Goal: Task Accomplishment & Management: Complete application form

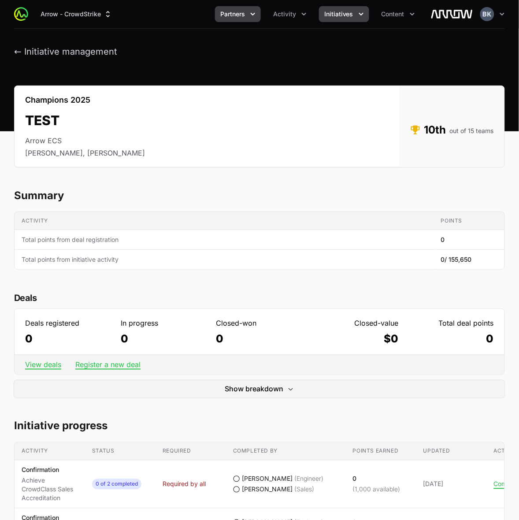
click at [255, 12] on icon "Partners menu" at bounding box center [252, 14] width 9 height 9
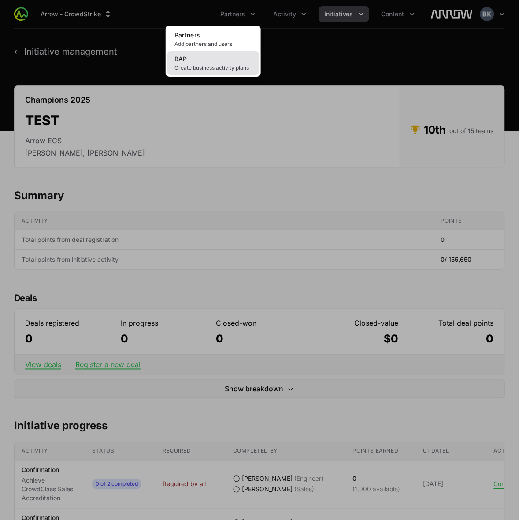
click at [224, 63] on link "BAP Create business activity plans" at bounding box center [213, 63] width 92 height 24
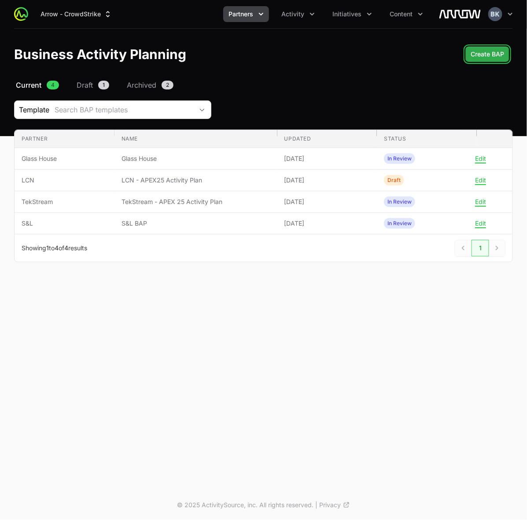
click at [494, 51] on span "Create BAP" at bounding box center [487, 54] width 33 height 11
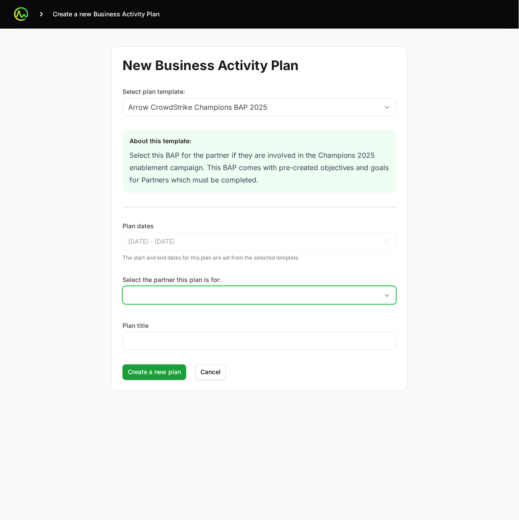
click at [232, 296] on input "Select the partner this plan is for:" at bounding box center [250, 295] width 255 height 18
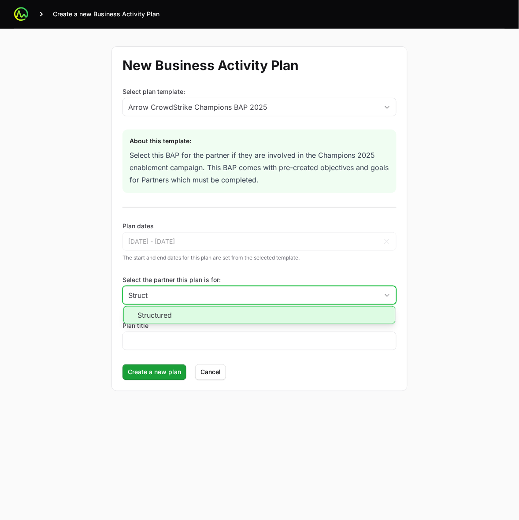
click at [210, 317] on li "Structured" at bounding box center [259, 315] width 272 height 18
type input "Structured"
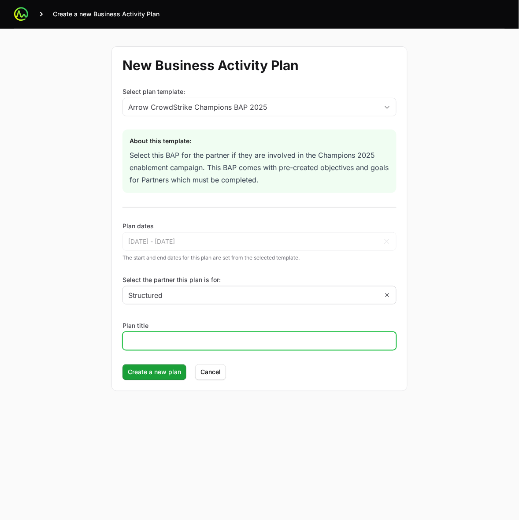
click at [210, 340] on input "Plan title" at bounding box center [259, 341] width 263 height 11
type input "Structured BAP"
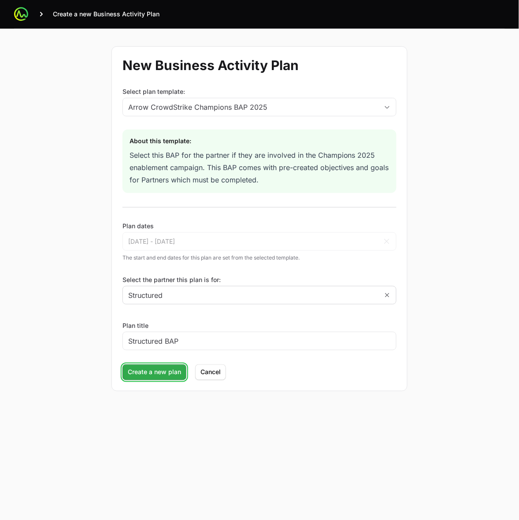
click at [167, 368] on span "Create a new plan" at bounding box center [154, 372] width 53 height 11
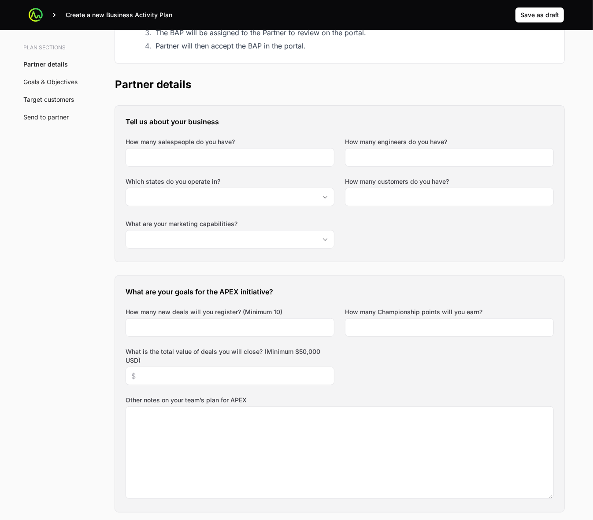
scroll to position [165, 0]
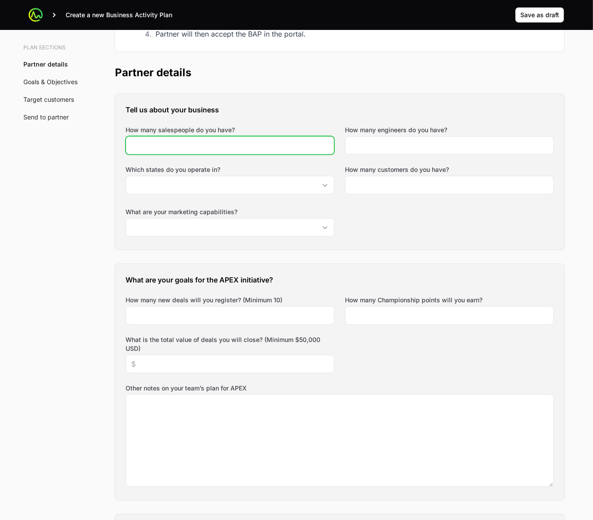
click at [287, 146] on input "How many salespeople do you have?" at bounding box center [229, 145] width 197 height 11
type input "30"
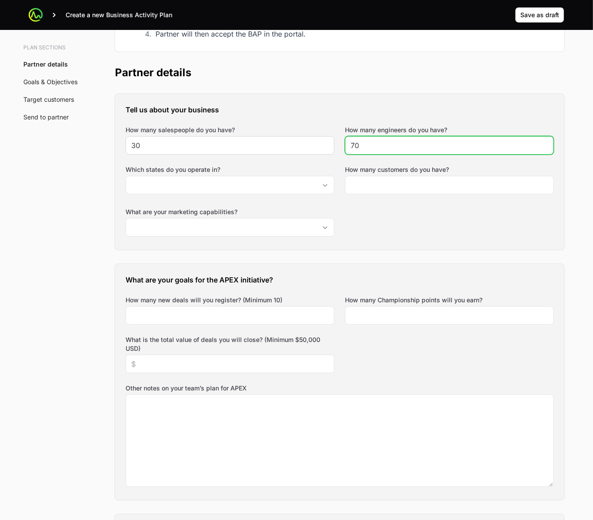
type input "70"
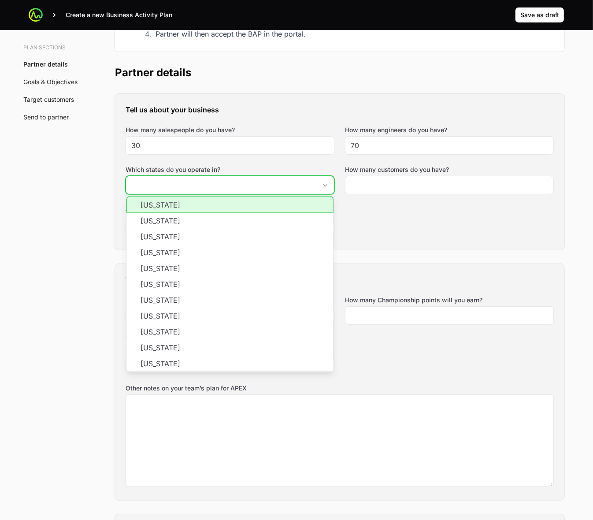
click at [307, 208] on li "[US_STATE]" at bounding box center [229, 204] width 207 height 17
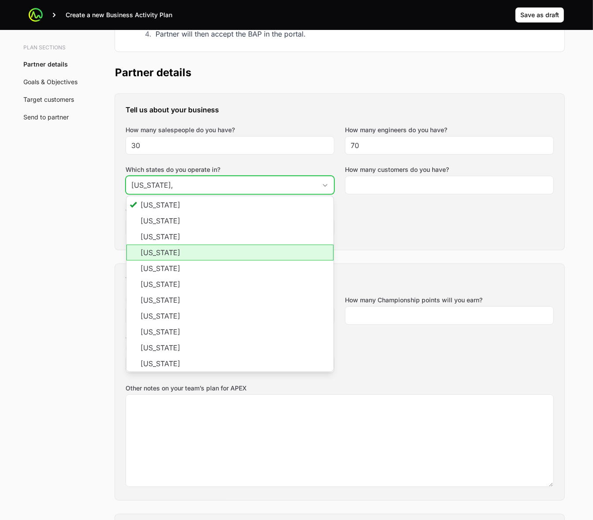
click at [300, 252] on li "[US_STATE]" at bounding box center [229, 252] width 207 height 16
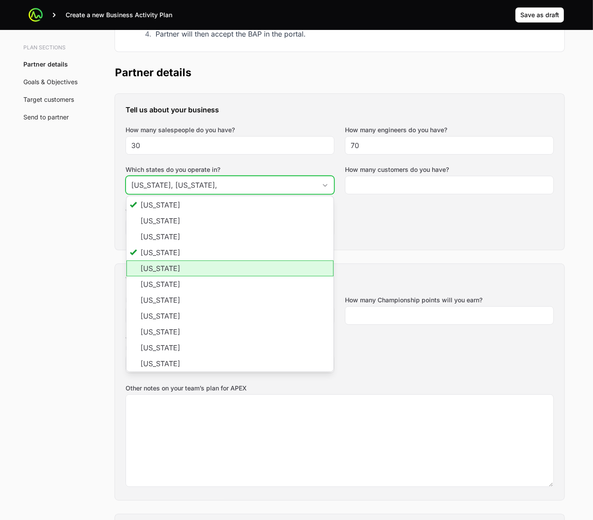
click at [300, 275] on li "[US_STATE]" at bounding box center [229, 268] width 207 height 16
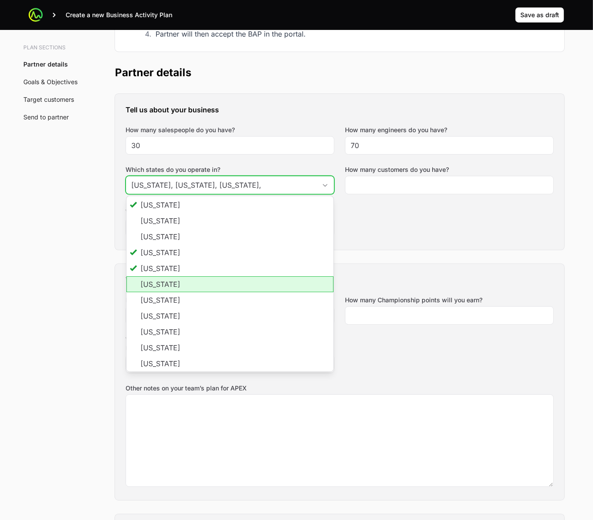
click at [300, 287] on li "[US_STATE]" at bounding box center [229, 284] width 207 height 16
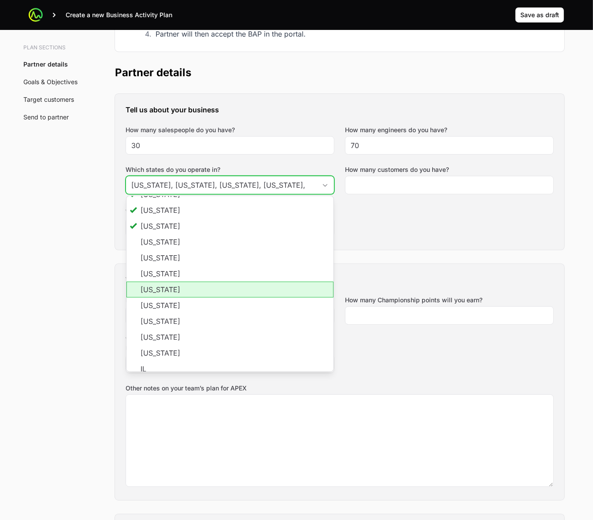
scroll to position [110, 0]
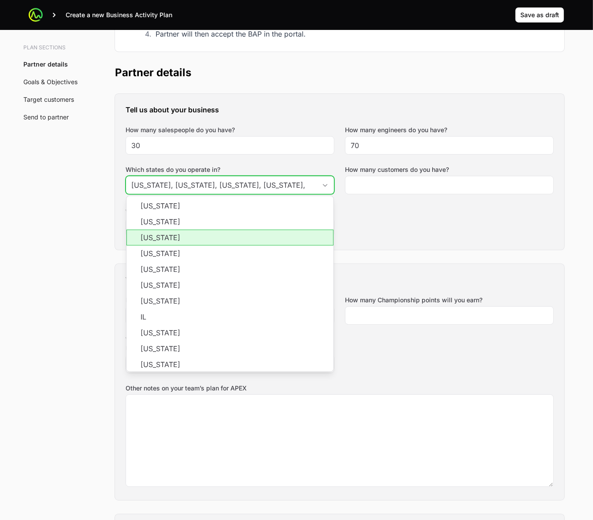
click at [297, 241] on li "[US_STATE]" at bounding box center [229, 237] width 207 height 16
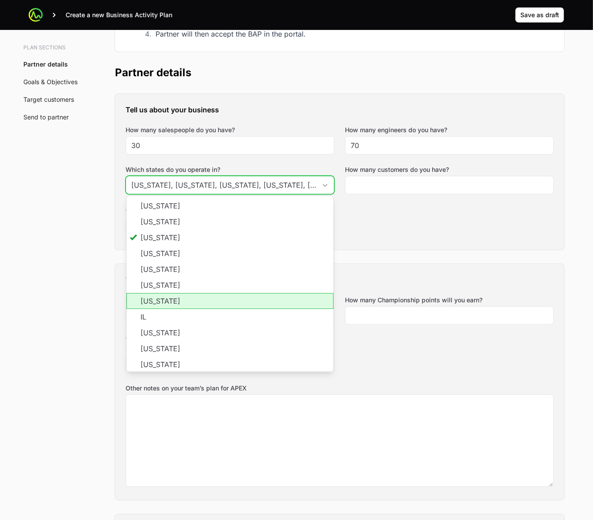
click at [303, 296] on li "[US_STATE]" at bounding box center [229, 301] width 207 height 16
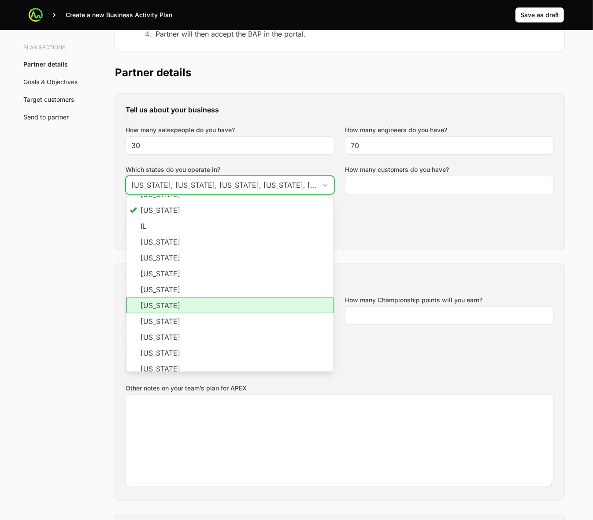
scroll to position [220, 0]
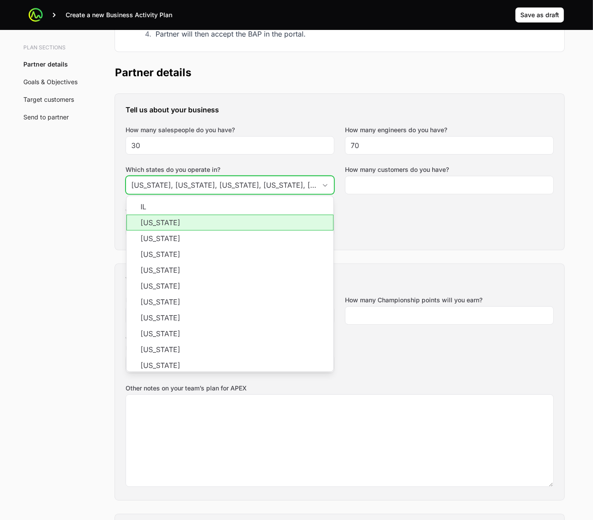
click at [279, 227] on li "[US_STATE]" at bounding box center [229, 223] width 207 height 16
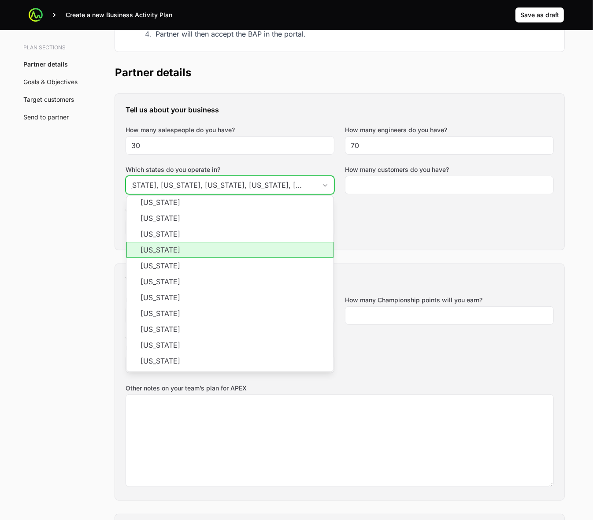
scroll to position [275, 0]
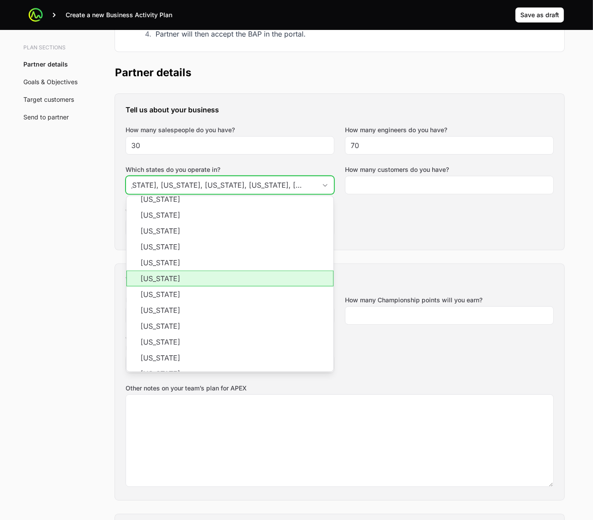
click at [291, 281] on li "[US_STATE]" at bounding box center [229, 278] width 207 height 16
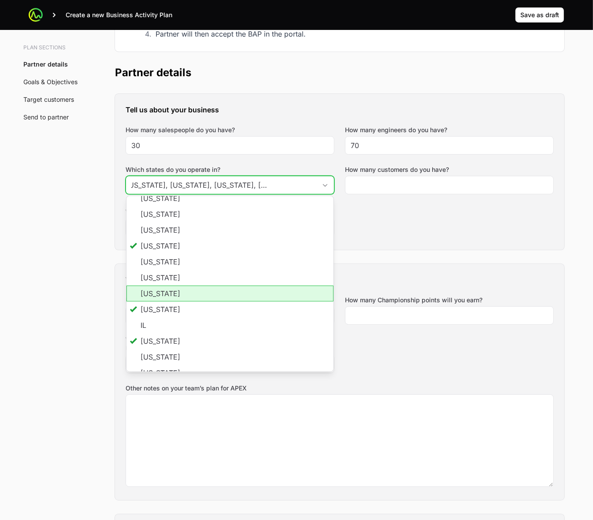
scroll to position [0, 0]
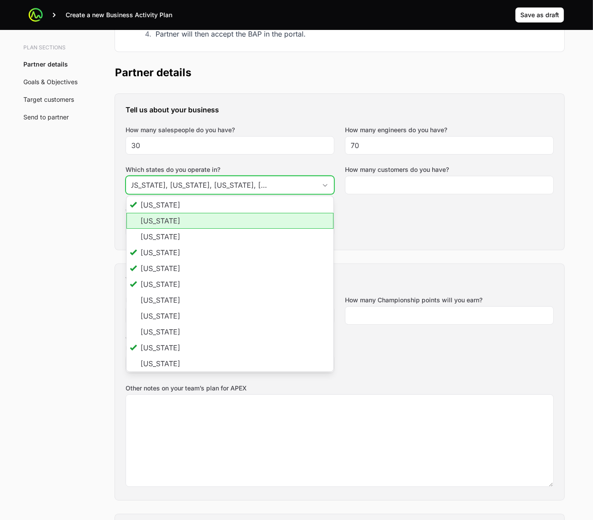
drag, startPoint x: 241, startPoint y: 217, endPoint x: 241, endPoint y: 227, distance: 10.6
click at [241, 217] on li "[US_STATE]" at bounding box center [229, 221] width 207 height 16
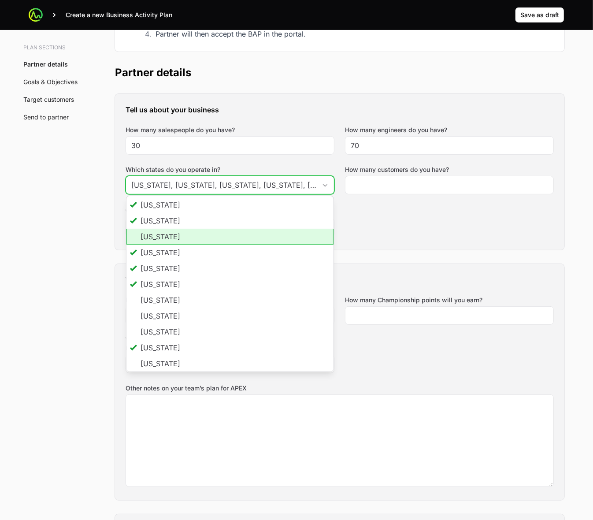
click at [241, 237] on li "[US_STATE]" at bounding box center [229, 237] width 207 height 16
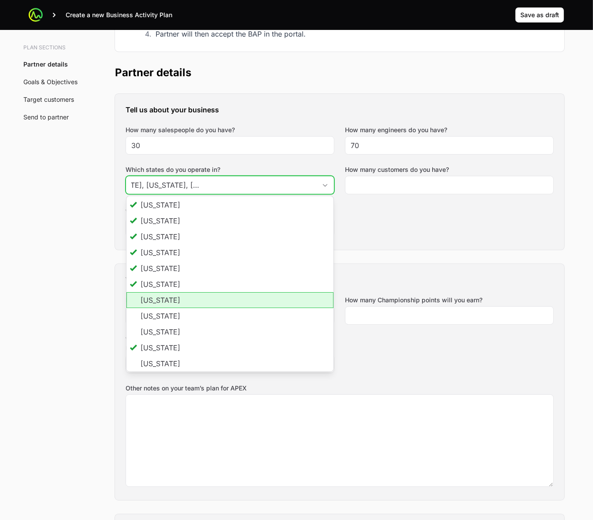
drag, startPoint x: 236, startPoint y: 304, endPoint x: 234, endPoint y: 314, distance: 9.9
click at [236, 305] on li "[US_STATE]" at bounding box center [229, 300] width 207 height 16
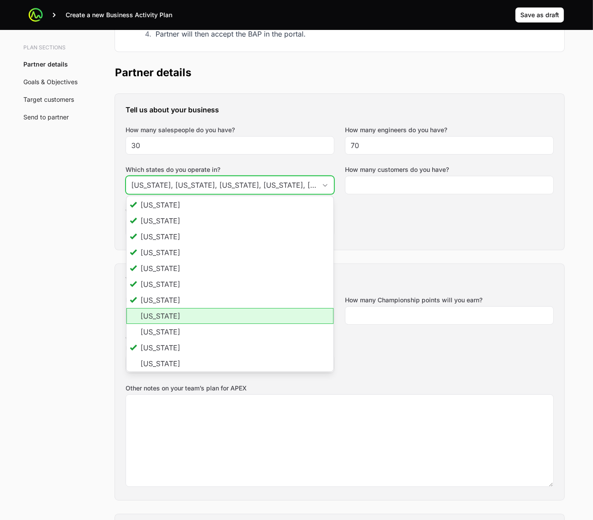
drag, startPoint x: 234, startPoint y: 318, endPoint x: 230, endPoint y: 326, distance: 9.1
click at [234, 318] on li "[US_STATE]" at bounding box center [229, 316] width 207 height 16
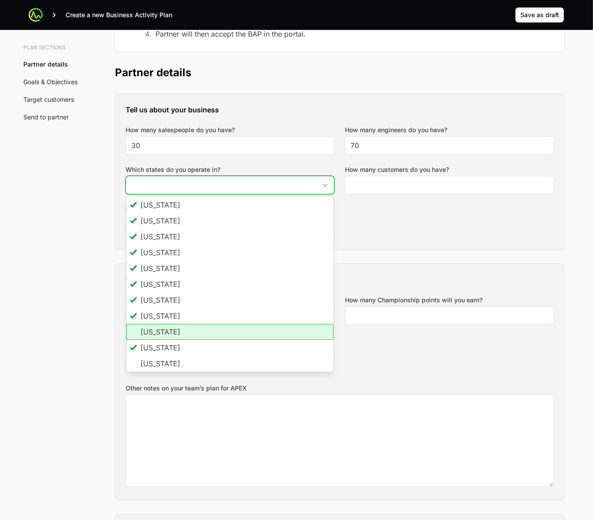
drag, startPoint x: 230, startPoint y: 333, endPoint x: 232, endPoint y: 326, distance: 7.0
click at [230, 333] on li "[US_STATE]" at bounding box center [229, 332] width 207 height 16
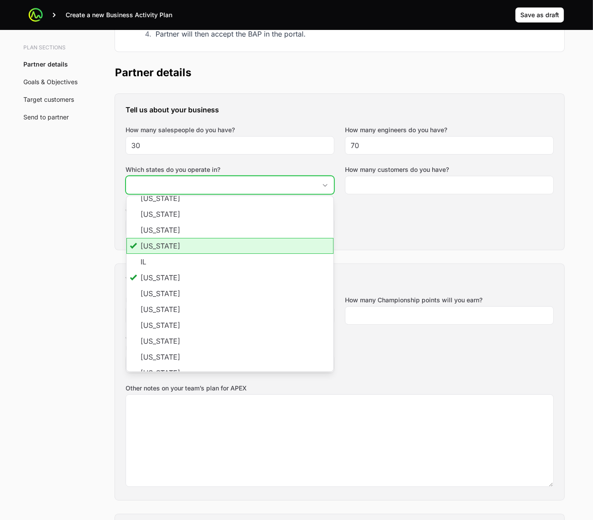
scroll to position [55, 0]
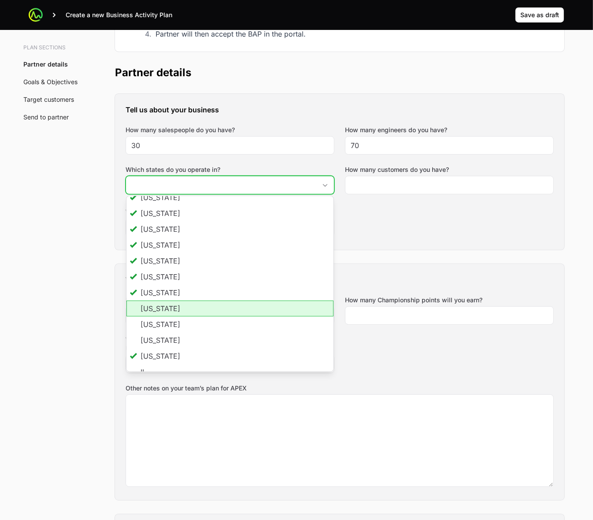
click at [236, 305] on li "[US_STATE]" at bounding box center [229, 308] width 207 height 16
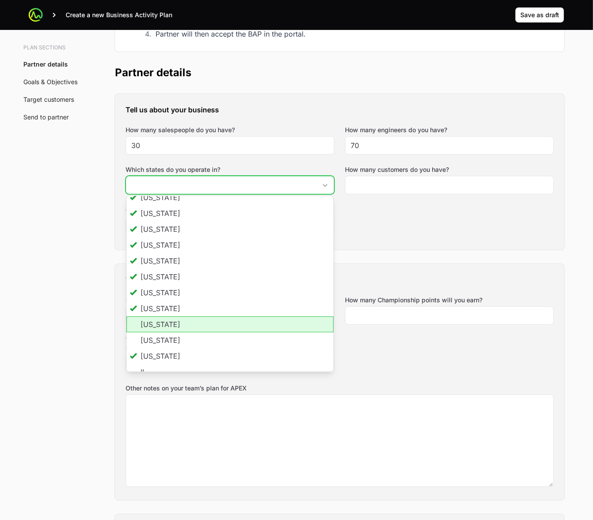
drag, startPoint x: 235, startPoint y: 322, endPoint x: 234, endPoint y: 335, distance: 13.7
click at [234, 324] on li "[US_STATE]" at bounding box center [229, 324] width 207 height 16
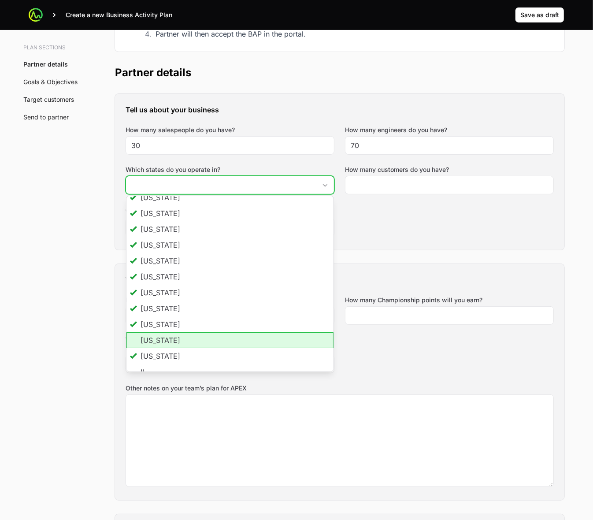
click at [234, 342] on li "[US_STATE]" at bounding box center [229, 340] width 207 height 16
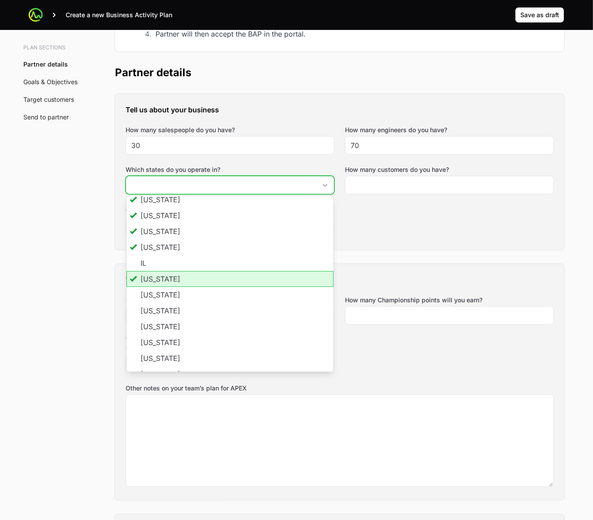
scroll to position [165, 0]
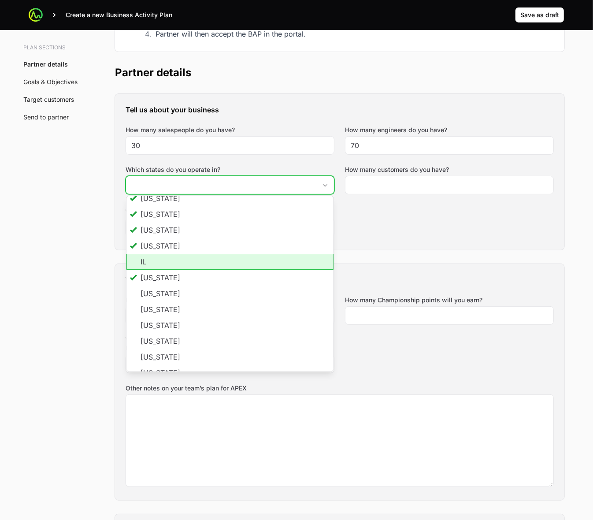
drag, startPoint x: 241, startPoint y: 269, endPoint x: 238, endPoint y: 277, distance: 8.5
click at [241, 269] on li "IL" at bounding box center [229, 262] width 207 height 16
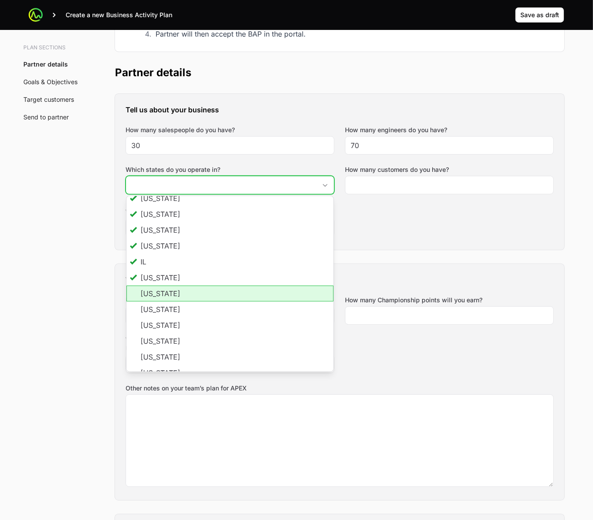
click at [233, 292] on li "[US_STATE]" at bounding box center [229, 293] width 207 height 16
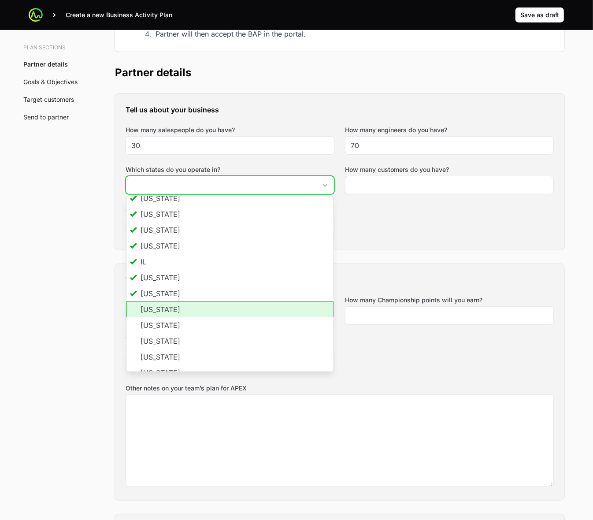
click at [232, 307] on li "[US_STATE]" at bounding box center [229, 309] width 207 height 16
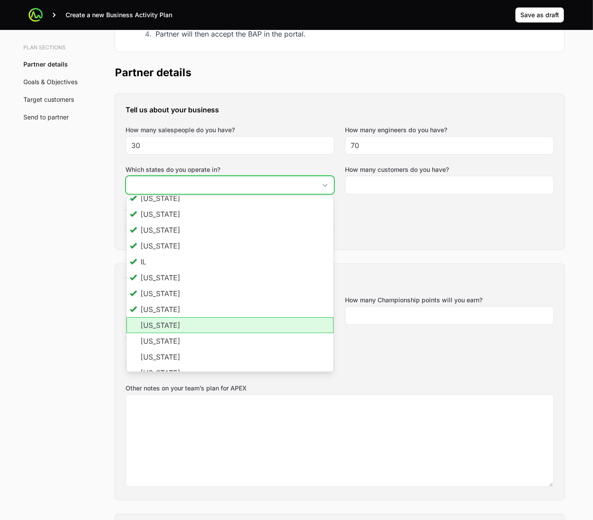
drag, startPoint x: 233, startPoint y: 327, endPoint x: 233, endPoint y: 336, distance: 9.3
click at [233, 327] on li "[US_STATE]" at bounding box center [229, 325] width 207 height 16
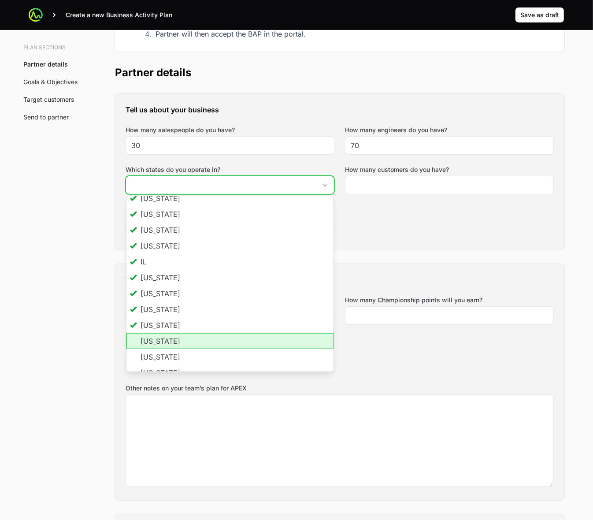
scroll to position [0, 0]
click at [233, 338] on li "[US_STATE]" at bounding box center [229, 341] width 207 height 16
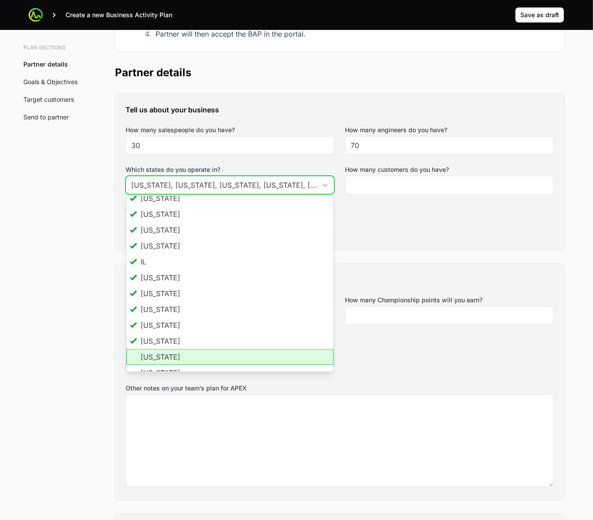
drag, startPoint x: 228, startPoint y: 362, endPoint x: 265, endPoint y: 300, distance: 72.1
click at [228, 362] on li "[US_STATE]" at bounding box center [229, 357] width 207 height 16
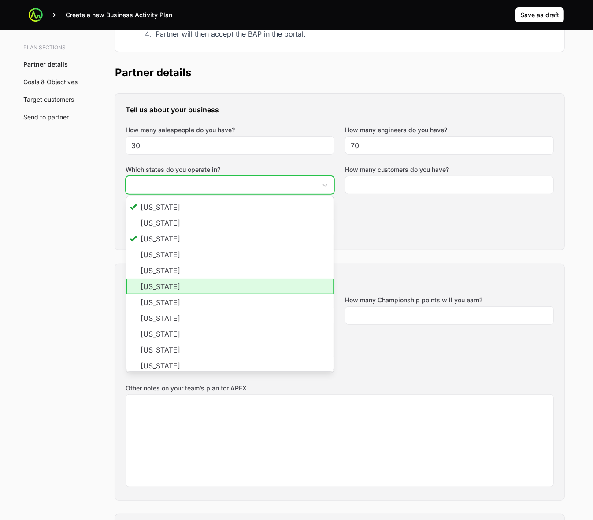
scroll to position [330, 0]
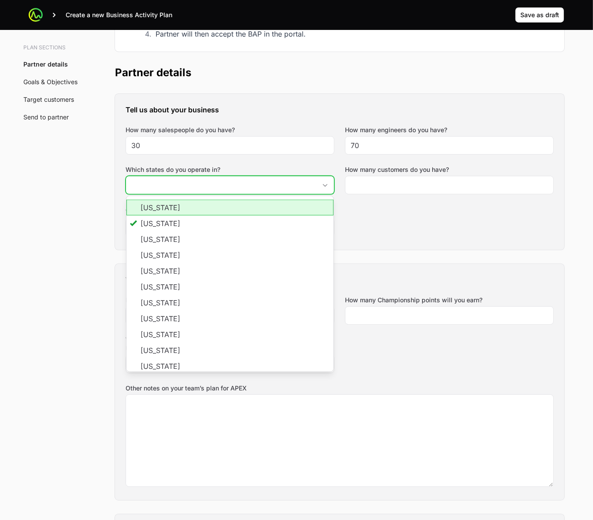
click at [252, 207] on li "[US_STATE]" at bounding box center [229, 208] width 207 height 16
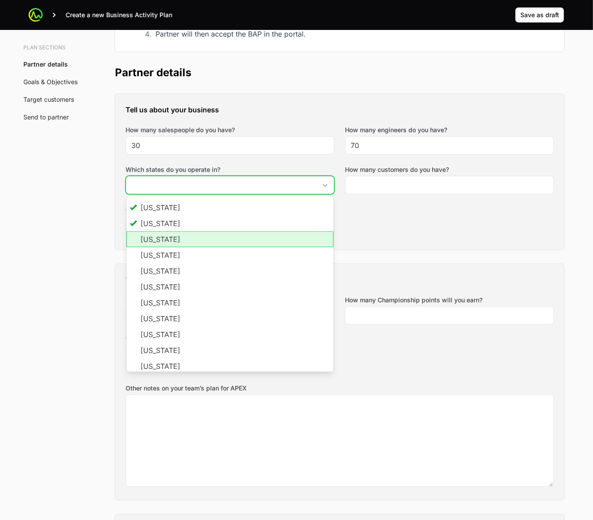
click at [248, 246] on li "[US_STATE]" at bounding box center [229, 239] width 207 height 16
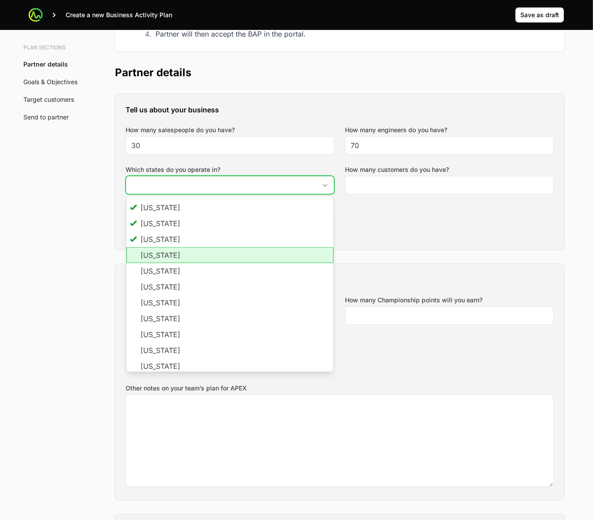
scroll to position [0, 0]
click at [243, 256] on li "[US_STATE]" at bounding box center [229, 255] width 207 height 16
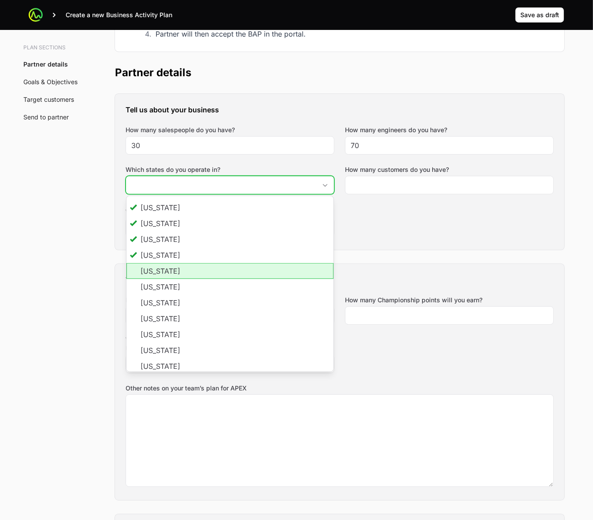
click at [243, 273] on li "[US_STATE]" at bounding box center [229, 271] width 207 height 16
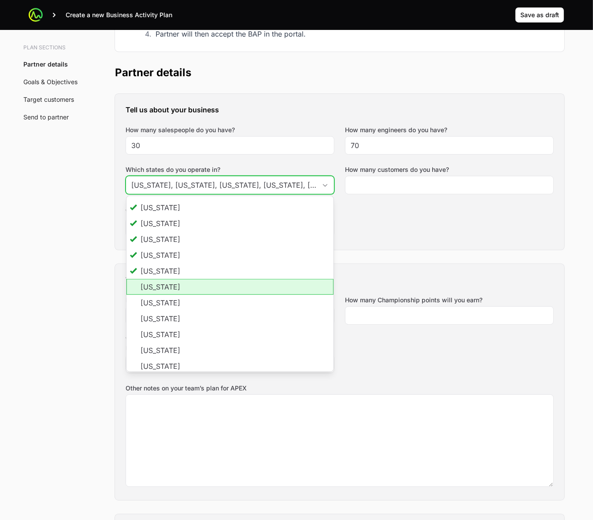
click at [238, 286] on li "[US_STATE]" at bounding box center [229, 287] width 207 height 16
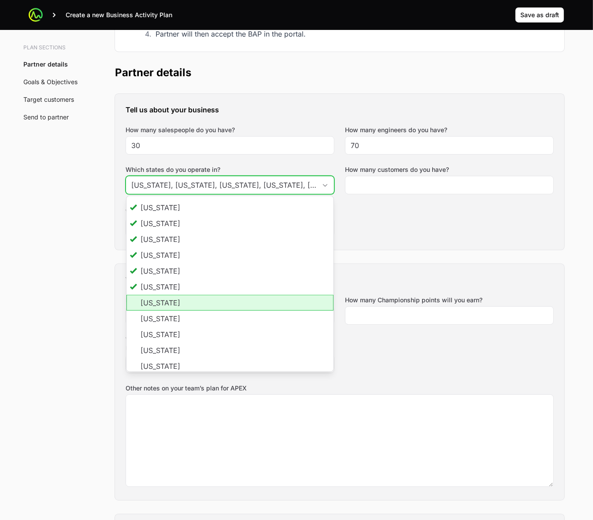
click at [243, 300] on li "[US_STATE]" at bounding box center [229, 303] width 207 height 16
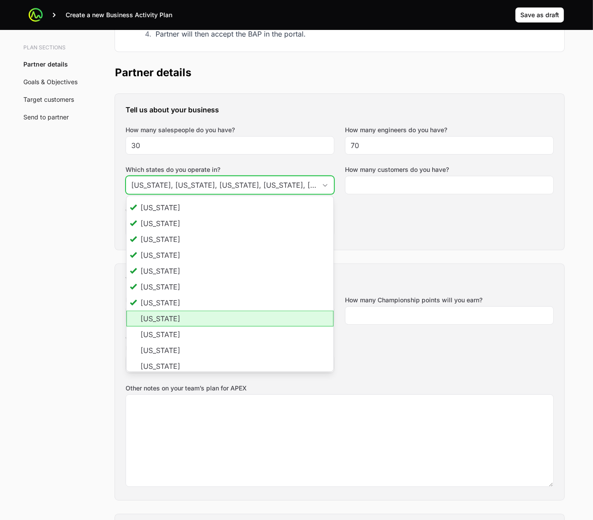
click at [248, 320] on li "[US_STATE]" at bounding box center [229, 319] width 207 height 16
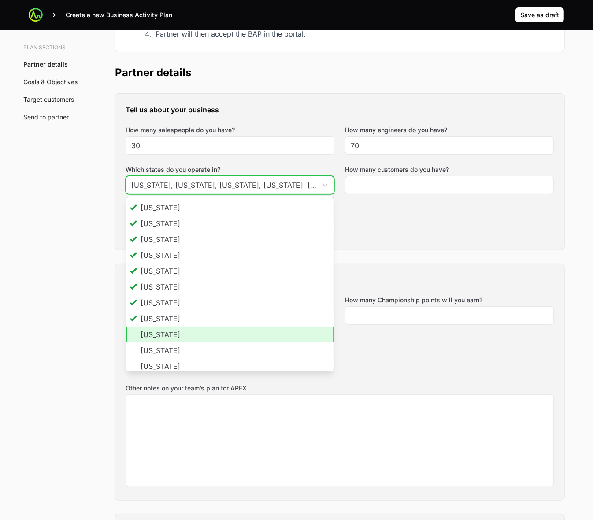
click at [248, 335] on li "[US_STATE]" at bounding box center [229, 334] width 207 height 16
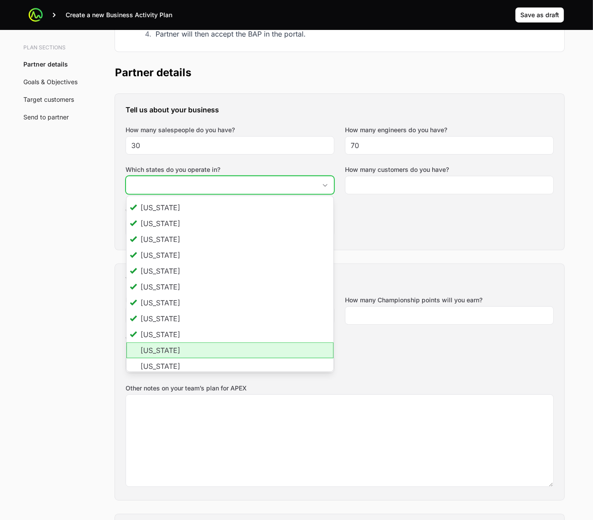
click at [248, 351] on li "[US_STATE]" at bounding box center [229, 350] width 207 height 16
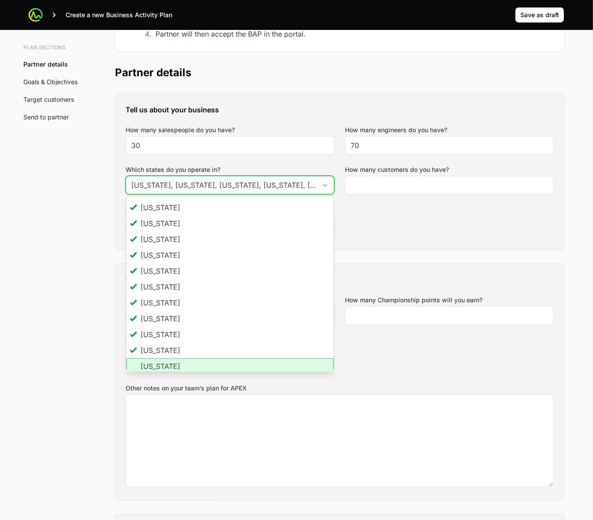
drag, startPoint x: 249, startPoint y: 366, endPoint x: 253, endPoint y: 323, distance: 43.4
click at [249, 366] on li "[US_STATE]" at bounding box center [229, 366] width 207 height 16
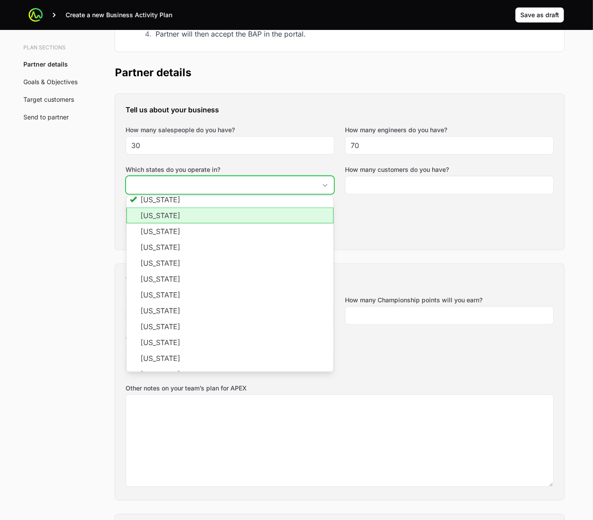
click at [252, 215] on li "[US_STATE]" at bounding box center [229, 215] width 207 height 16
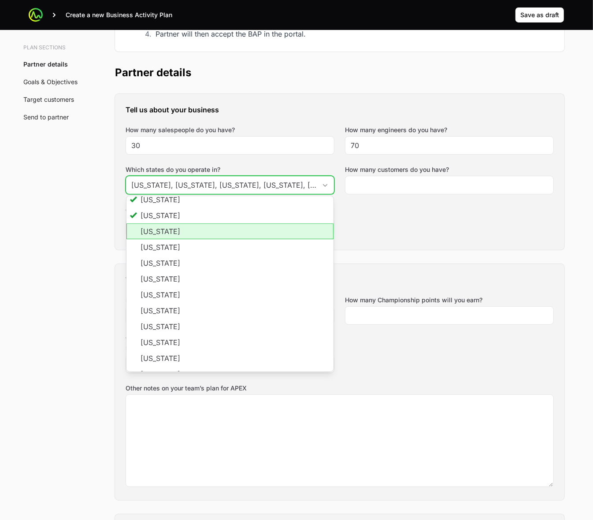
click at [247, 237] on li "[US_STATE]" at bounding box center [229, 231] width 207 height 16
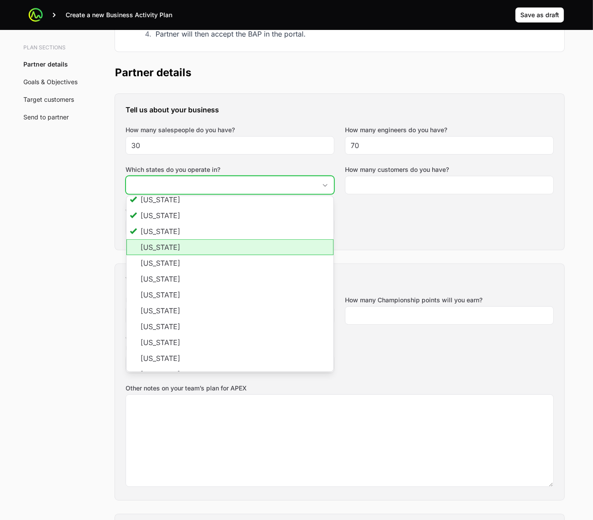
drag, startPoint x: 241, startPoint y: 251, endPoint x: 237, endPoint y: 263, distance: 12.1
click at [240, 252] on li "[US_STATE]" at bounding box center [229, 247] width 207 height 16
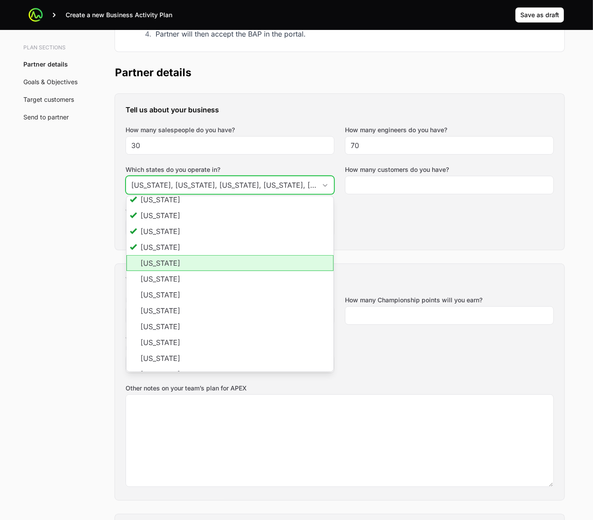
drag, startPoint x: 237, startPoint y: 263, endPoint x: 234, endPoint y: 270, distance: 7.9
click at [236, 263] on li "[US_STATE]" at bounding box center [229, 263] width 207 height 16
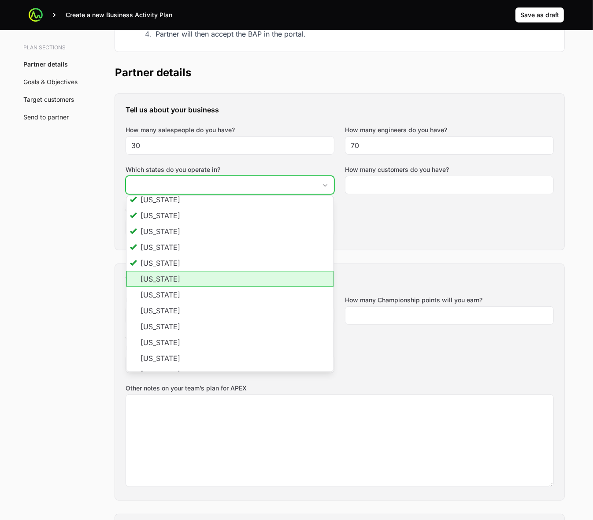
drag, startPoint x: 233, startPoint y: 281, endPoint x: 233, endPoint y: 294, distance: 12.8
click at [233, 282] on li "[US_STATE]" at bounding box center [229, 279] width 207 height 16
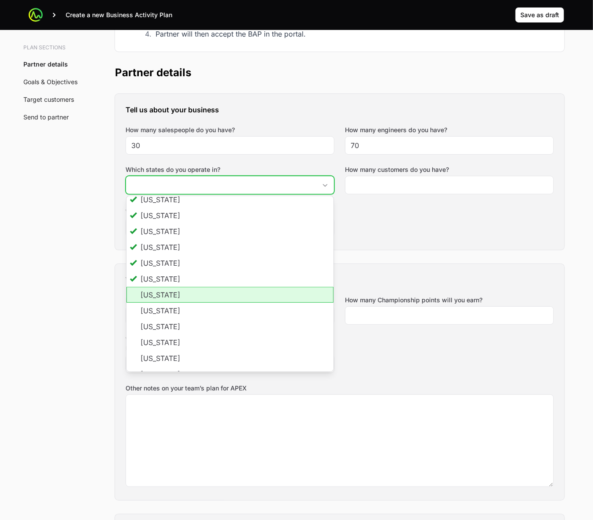
drag, startPoint x: 241, startPoint y: 296, endPoint x: 241, endPoint y: 300, distance: 4.8
click at [241, 296] on li "[US_STATE]" at bounding box center [229, 295] width 207 height 16
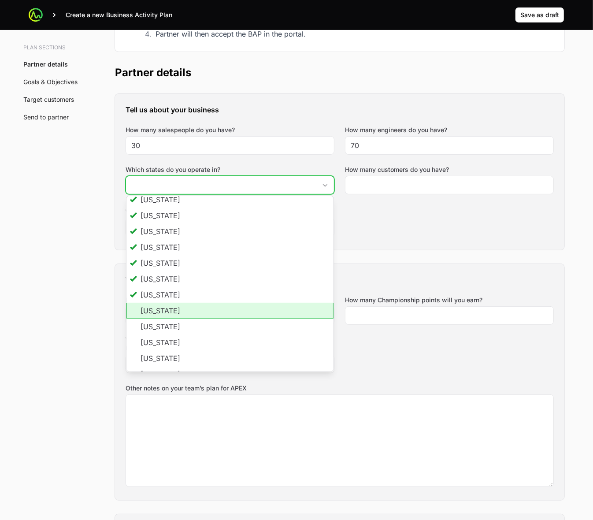
drag, startPoint x: 241, startPoint y: 311, endPoint x: 241, endPoint y: 317, distance: 6.7
click at [241, 311] on li "[US_STATE]" at bounding box center [229, 311] width 207 height 16
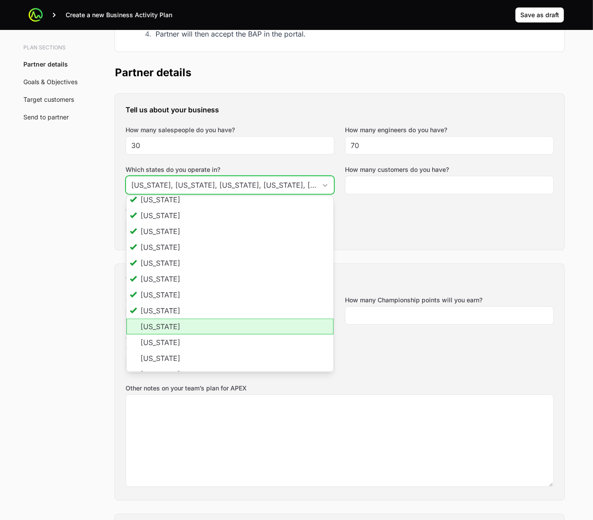
click at [241, 331] on li "[US_STATE]" at bounding box center [229, 326] width 207 height 16
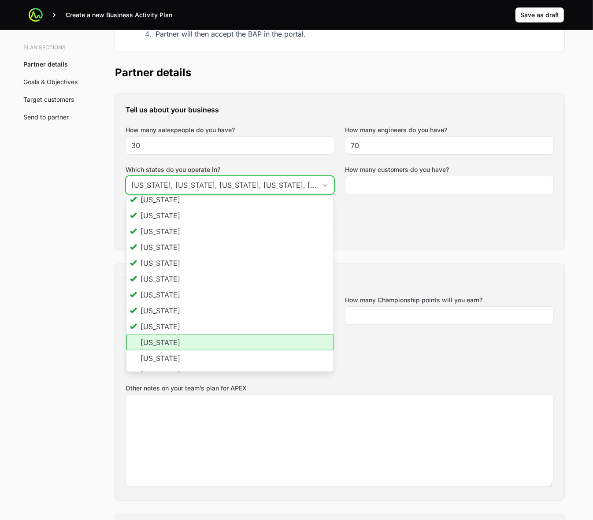
click at [241, 344] on li "[US_STATE]" at bounding box center [229, 342] width 207 height 16
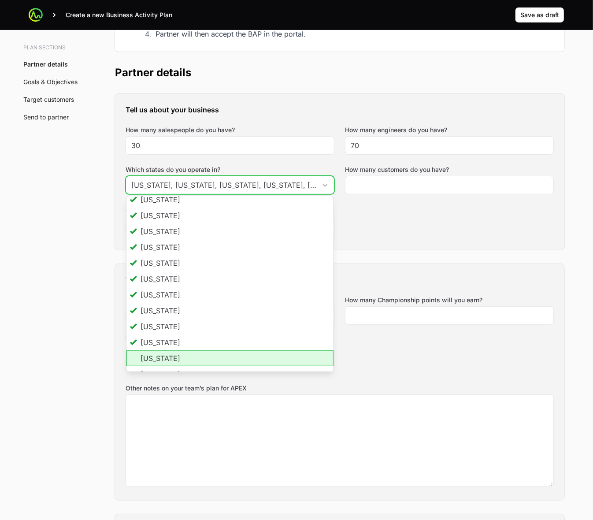
drag, startPoint x: 238, startPoint y: 358, endPoint x: 241, endPoint y: 291, distance: 67.0
click at [237, 358] on li "[US_STATE]" at bounding box center [229, 358] width 207 height 16
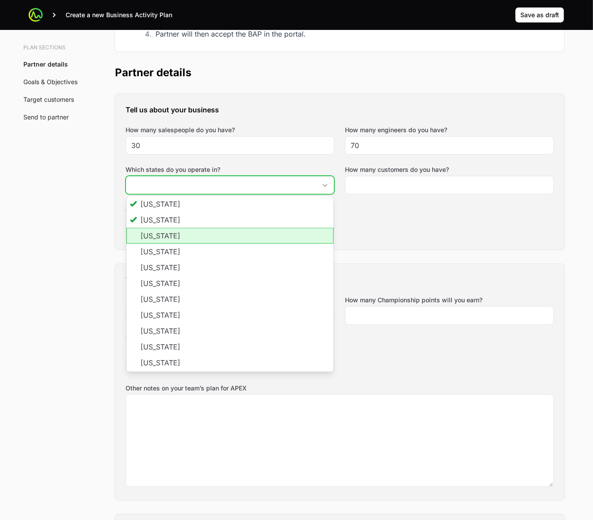
drag, startPoint x: 225, startPoint y: 237, endPoint x: 226, endPoint y: 248, distance: 10.6
click at [225, 237] on li "[US_STATE]" at bounding box center [229, 236] width 207 height 16
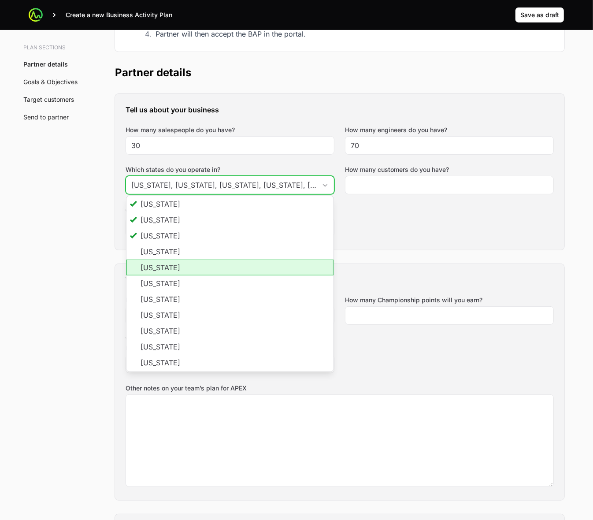
click at [223, 263] on li "[US_STATE]" at bounding box center [229, 267] width 207 height 16
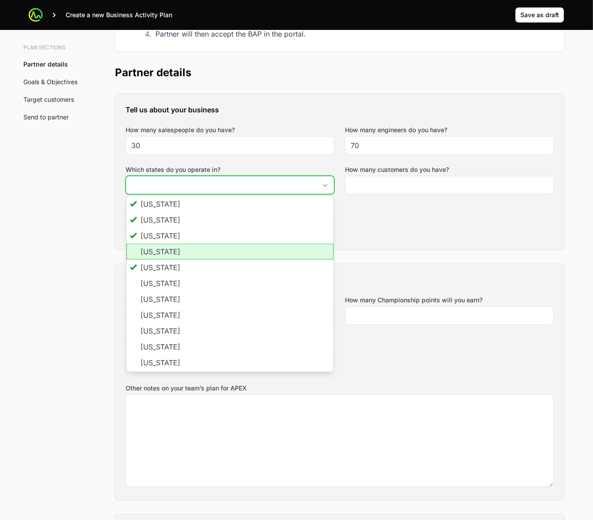
drag, startPoint x: 223, startPoint y: 252, endPoint x: 224, endPoint y: 256, distance: 4.5
click at [223, 252] on li "[US_STATE]" at bounding box center [229, 252] width 207 height 16
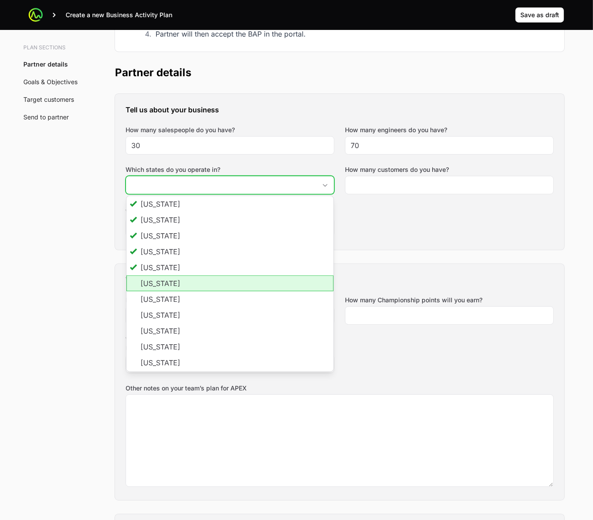
click at [231, 289] on li "[US_STATE]" at bounding box center [229, 283] width 207 height 16
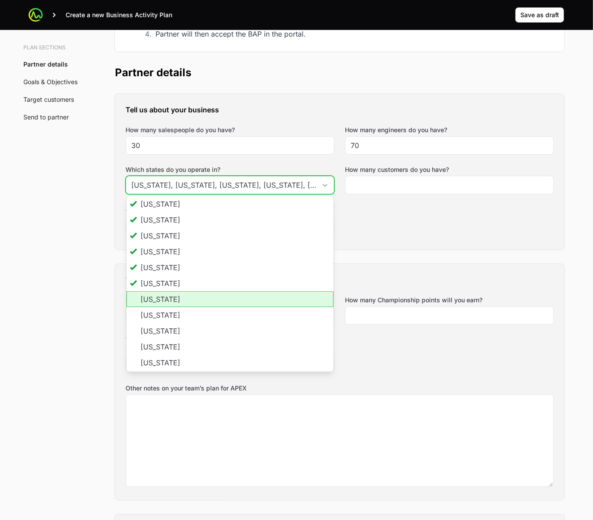
drag, startPoint x: 232, startPoint y: 304, endPoint x: 230, endPoint y: 320, distance: 16.4
click at [232, 306] on li "[US_STATE]" at bounding box center [229, 299] width 207 height 16
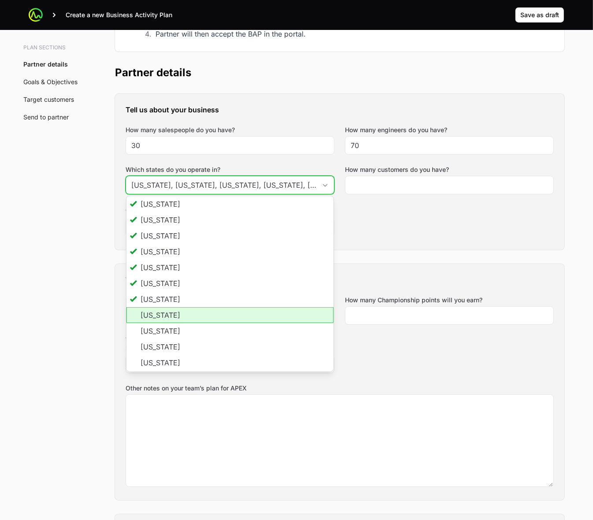
drag, startPoint x: 230, startPoint y: 319, endPoint x: 230, endPoint y: 325, distance: 5.7
click at [230, 319] on li "[US_STATE]" at bounding box center [229, 315] width 207 height 16
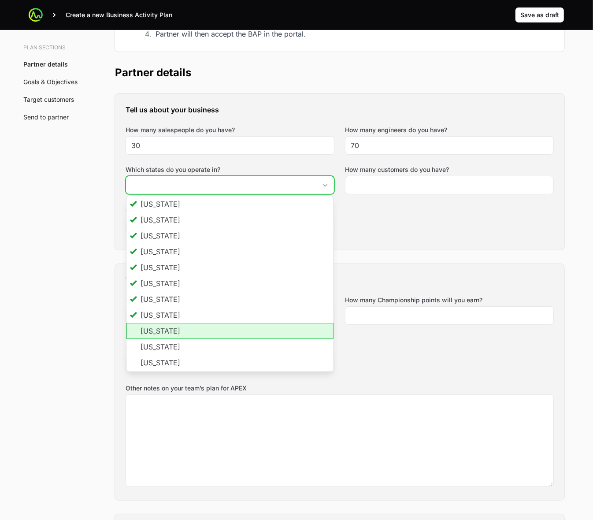
click at [230, 333] on li "[US_STATE]" at bounding box center [229, 331] width 207 height 16
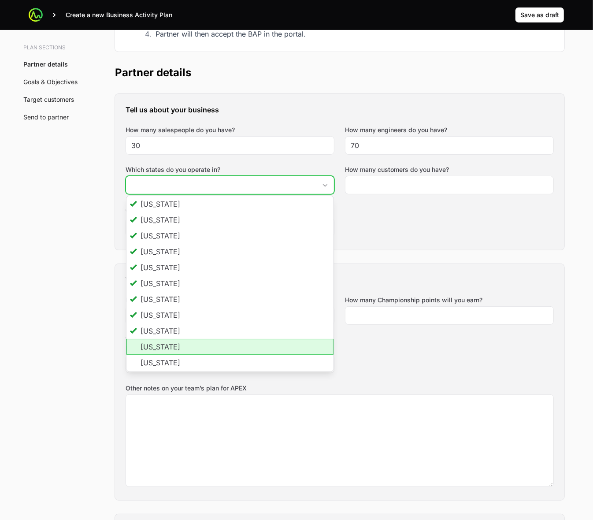
drag, startPoint x: 229, startPoint y: 346, endPoint x: 228, endPoint y: 355, distance: 8.9
click at [228, 346] on li "[US_STATE]" at bounding box center [229, 347] width 207 height 16
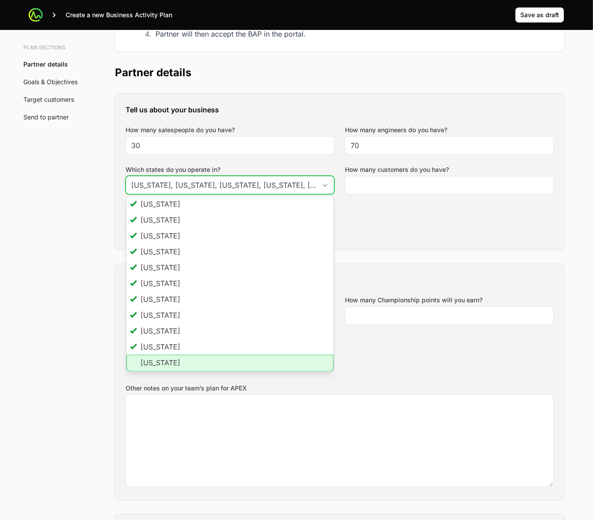
drag, startPoint x: 224, startPoint y: 362, endPoint x: 235, endPoint y: 322, distance: 41.6
click at [224, 362] on li "[US_STATE]" at bounding box center [229, 363] width 207 height 17
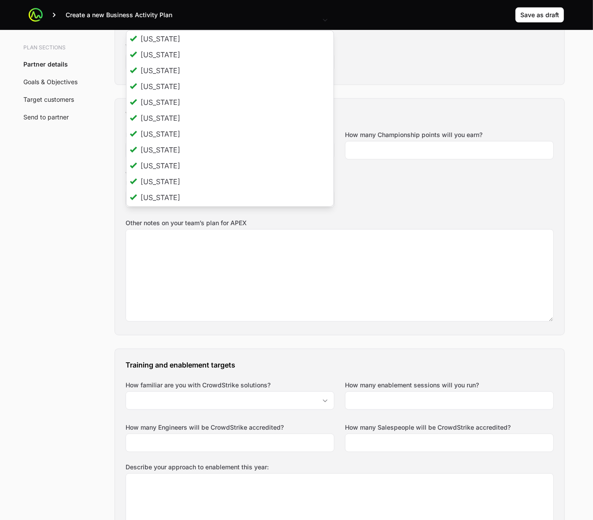
type input "[US_STATE], [US_STATE], [US_STATE], [US_STATE], [US_STATE], [US_STATE], [US_STA…"
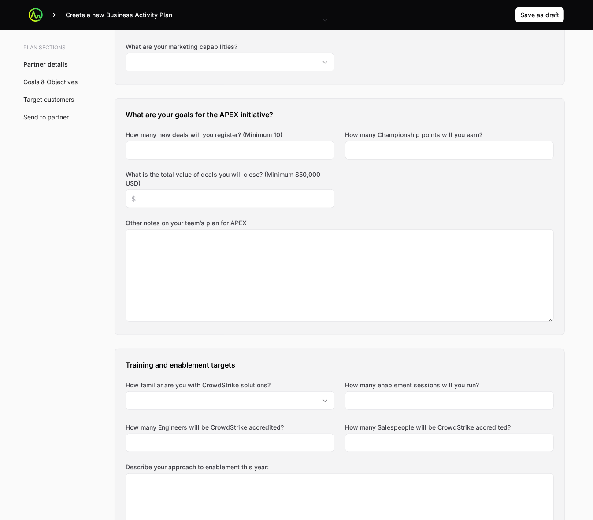
click at [407, 191] on div "What are your goals for the APEX initiative? How many new deals will you regist…" at bounding box center [339, 217] width 449 height 236
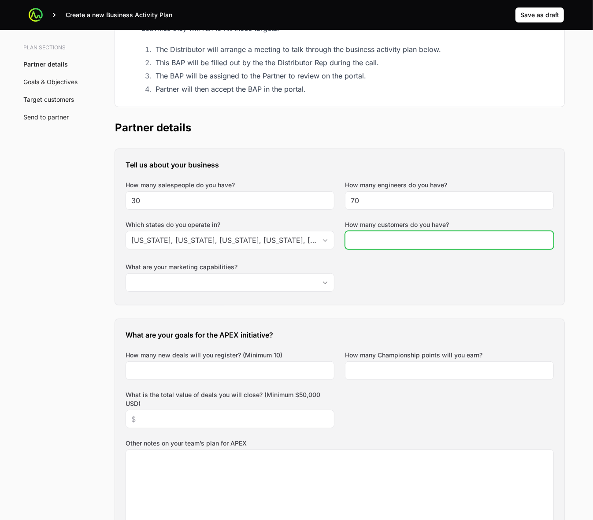
click at [461, 245] on input "How many customers do you have?" at bounding box center [449, 240] width 197 height 11
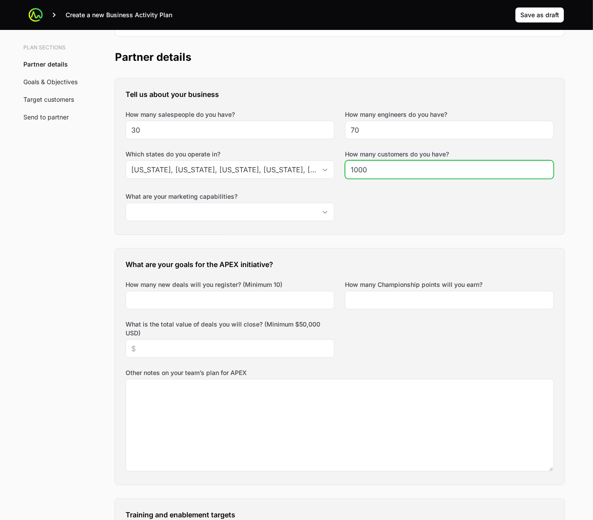
type input "1000"
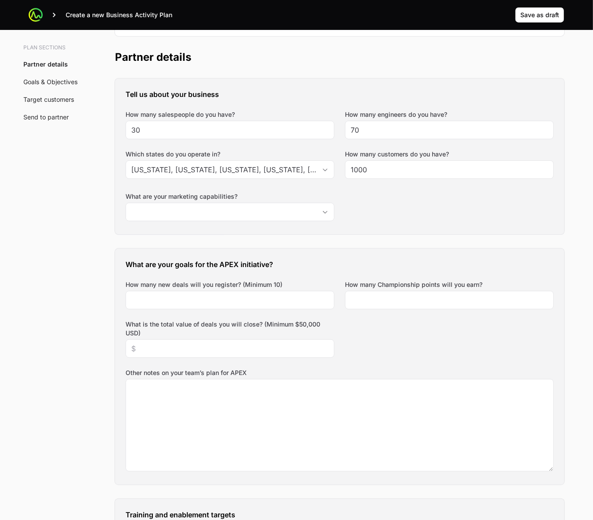
click at [435, 222] on div "Tell us about your business How many salespeople do you have? 30 How many engin…" at bounding box center [339, 156] width 449 height 156
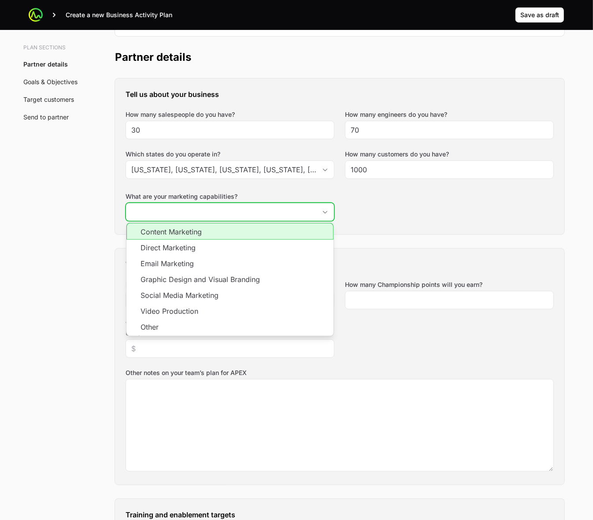
click at [247, 213] on input "What are your marketing capabilities?" at bounding box center [221, 212] width 190 height 18
click at [296, 237] on li "Content Marketing" at bounding box center [229, 231] width 207 height 17
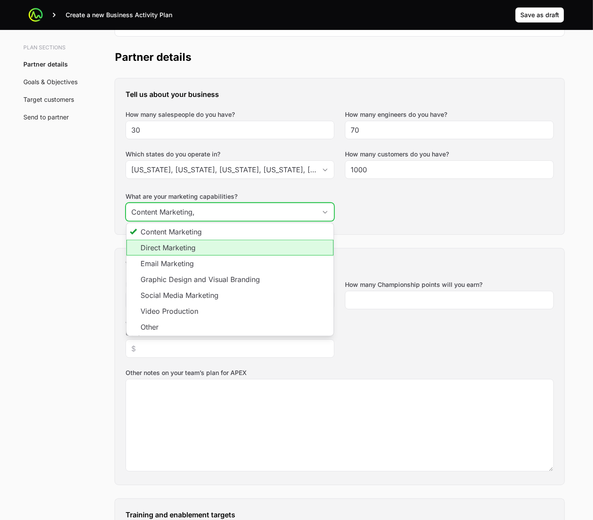
click at [290, 253] on li "Direct Marketing" at bounding box center [229, 248] width 207 height 16
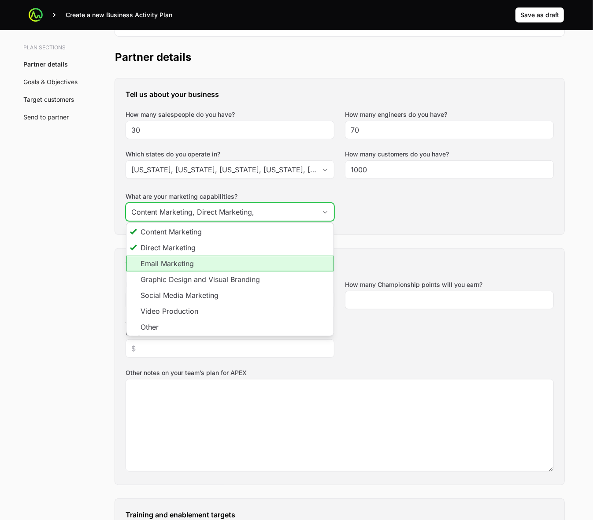
click at [289, 263] on li "Email Marketing" at bounding box center [229, 263] width 207 height 16
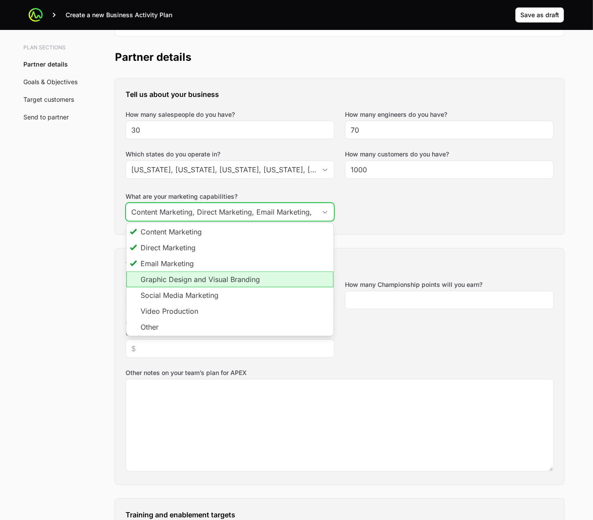
click at [285, 273] on li "Graphic Design and Visual Branding" at bounding box center [229, 279] width 207 height 16
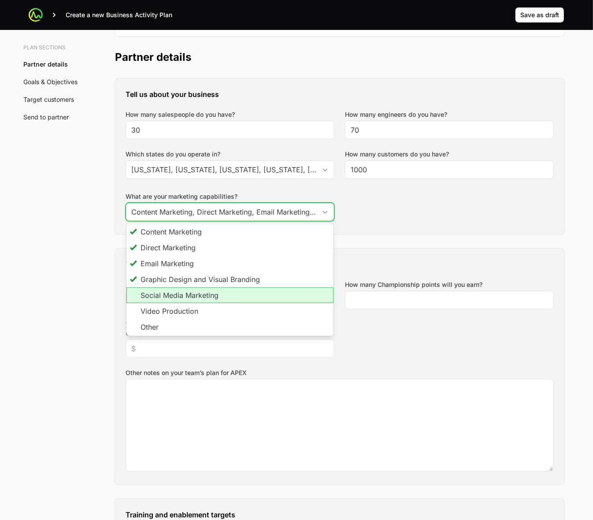
click at [274, 290] on li "Social Media Marketing" at bounding box center [229, 295] width 207 height 16
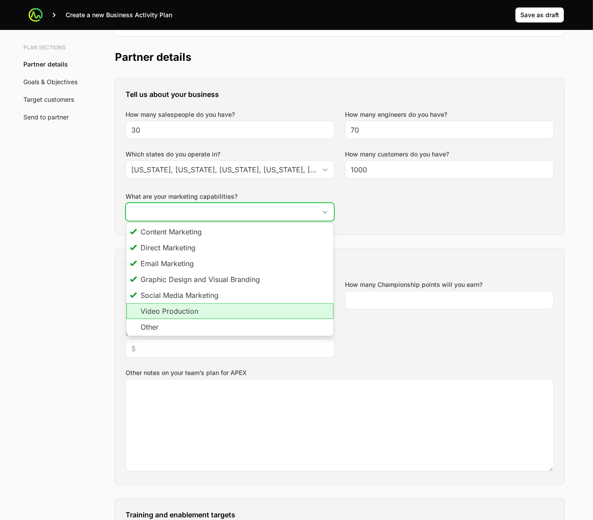
click at [272, 309] on li "Video Production" at bounding box center [229, 311] width 207 height 16
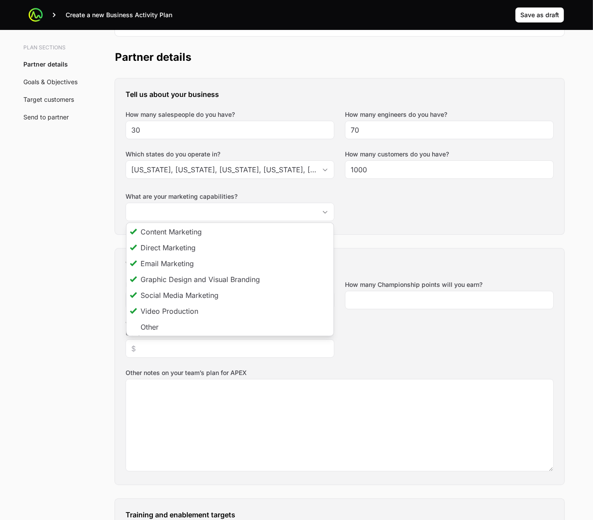
type input "Content Marketing, Direct Marketing, Email Marketing, Graphic Design and Visual…"
click at [429, 214] on div "Tell us about your business How many salespeople do you have? 30 How many engin…" at bounding box center [339, 156] width 449 height 156
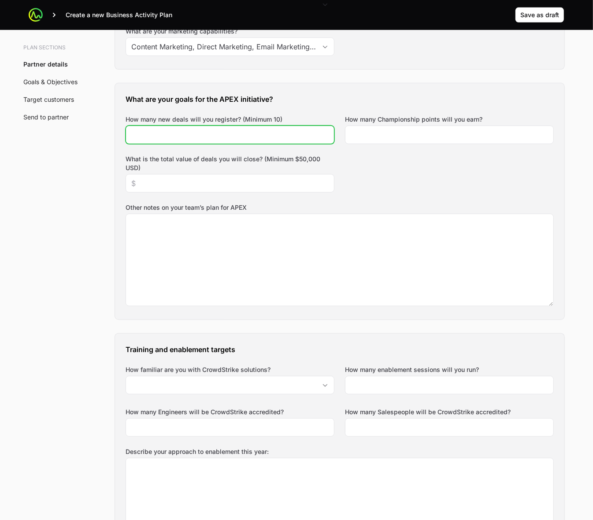
click at [227, 137] on input "How many new deals will you register? (Minimum 10)" at bounding box center [229, 135] width 197 height 11
type input "10"
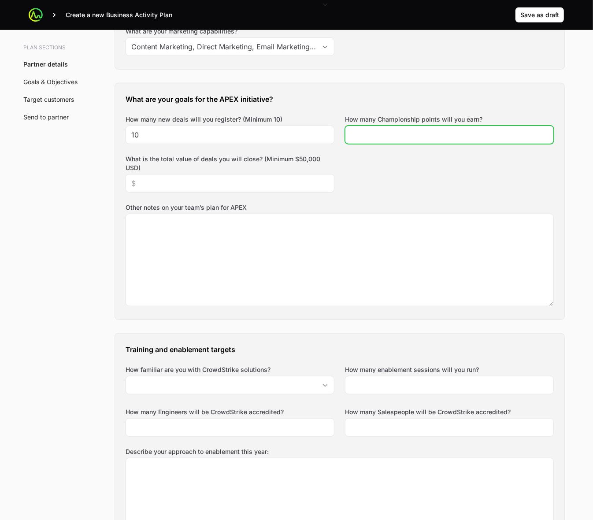
click at [423, 137] on input "How many Championship points will you earn?" at bounding box center [449, 135] width 197 height 11
type input "150000"
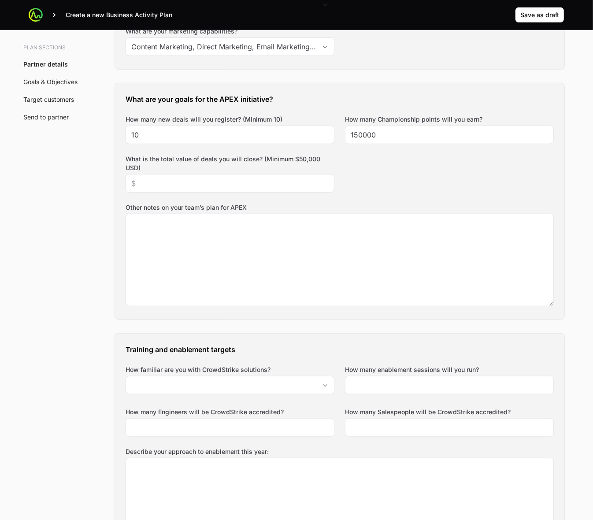
click at [420, 171] on div "What are your goals for the APEX initiative? How many new deals will you regist…" at bounding box center [339, 201] width 449 height 236
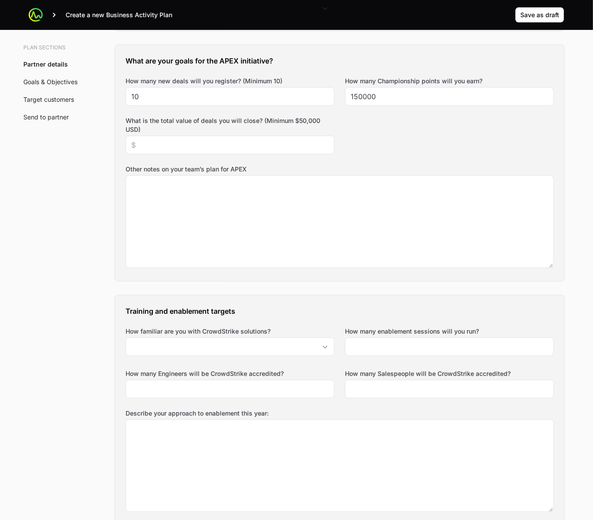
scroll to position [390, 0]
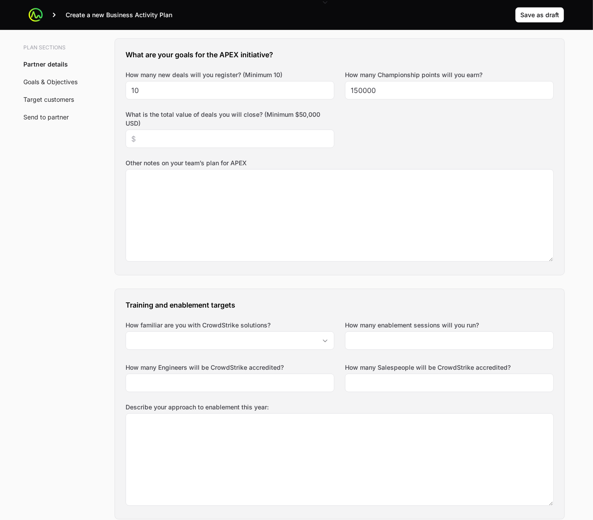
click at [437, 133] on div "What are your goals for the APEX initiative? How many new deals will you regist…" at bounding box center [339, 157] width 449 height 236
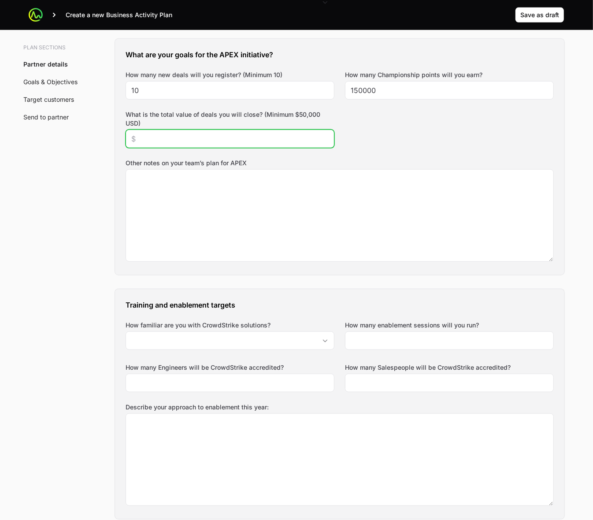
drag, startPoint x: 237, startPoint y: 142, endPoint x: 254, endPoint y: 141, distance: 17.2
click at [237, 142] on input "What is the total value of deals you will close? (Minimum $50,000 USD)" at bounding box center [229, 138] width 197 height 11
type input "$50,000"
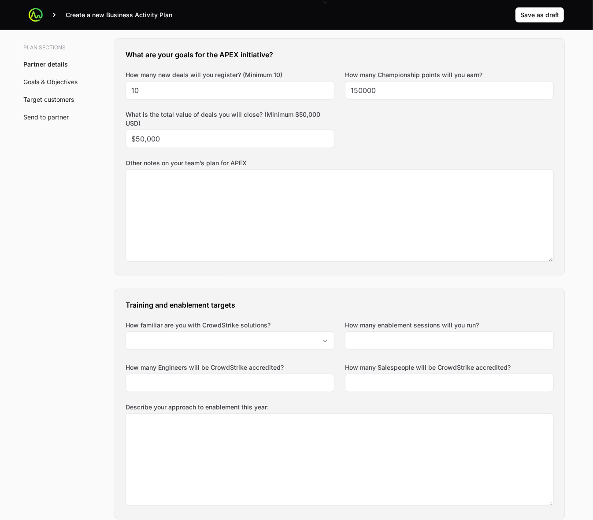
click at [479, 134] on div "What are your goals for the APEX initiative? How many new deals will you regist…" at bounding box center [339, 157] width 449 height 236
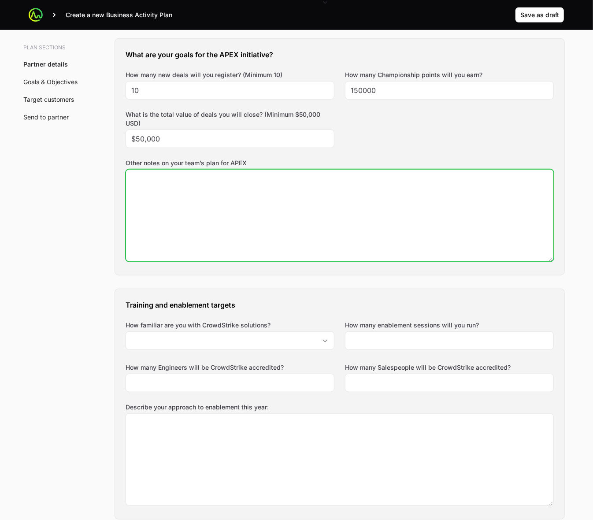
click at [231, 194] on textarea "Other notes on your team’s plan for APEX" at bounding box center [339, 216] width 427 height 92
type textarea "Attended bootcamp. 1 deal reg and 1 technical cert."
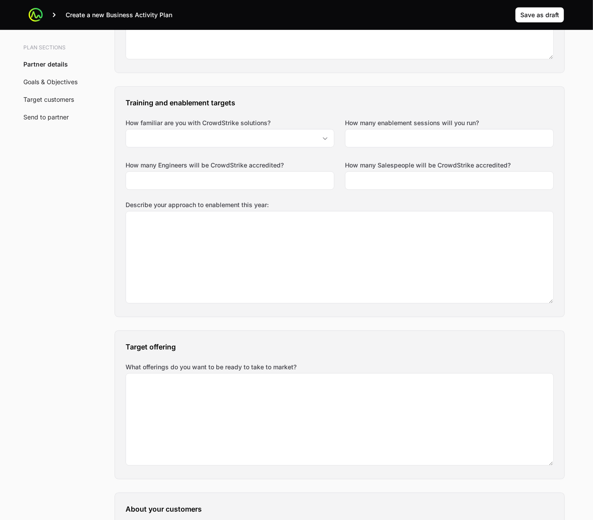
scroll to position [611, 0]
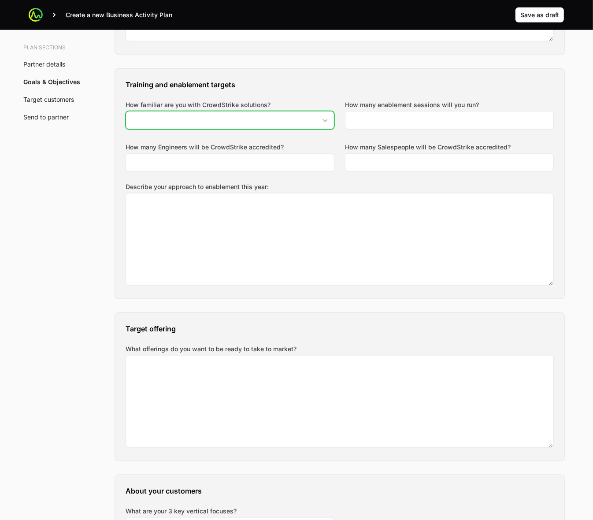
click at [325, 120] on icon "Open" at bounding box center [325, 120] width 7 height 3
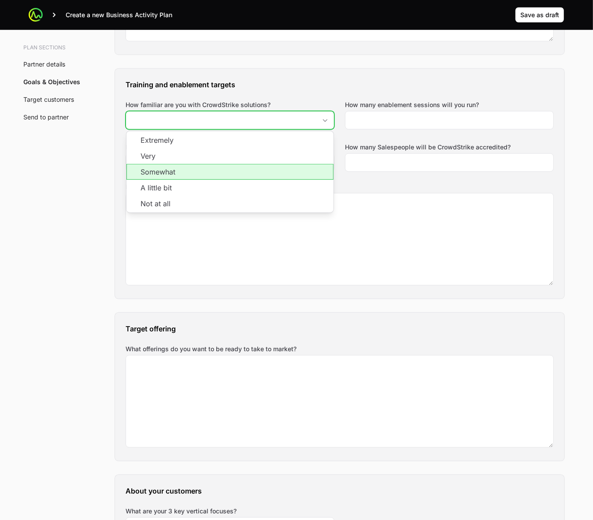
click at [298, 168] on li "Somewhat" at bounding box center [229, 172] width 207 height 16
type input "Somewhat"
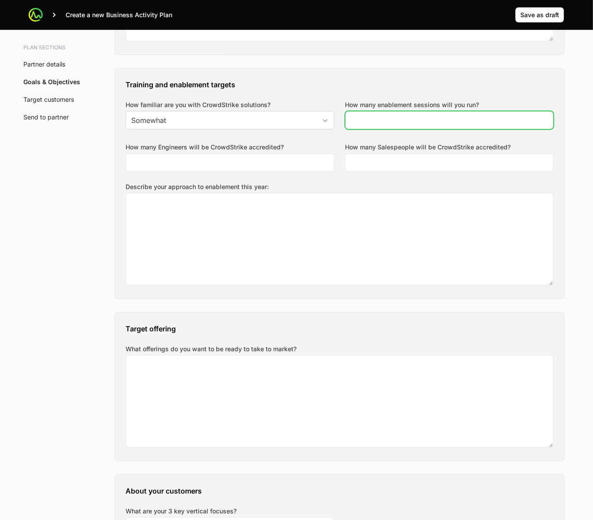
click at [441, 119] on input "How many enablement sessions will you run?" at bounding box center [449, 120] width 197 height 11
type input "2"
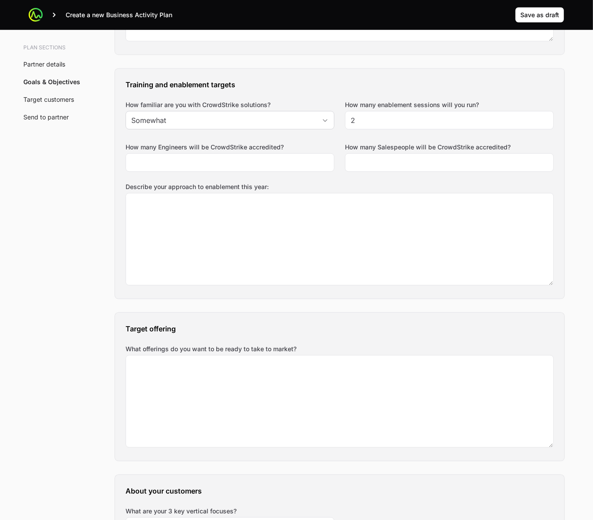
click at [497, 89] on h3 "Training and enablement targets" at bounding box center [340, 84] width 428 height 11
click at [294, 165] on input "How many Engineers will be CrowdStrike accredited?" at bounding box center [229, 162] width 197 height 11
type input "3"
click at [459, 162] on input "How many Salespeople will be CrowdStrike accredited?" at bounding box center [449, 162] width 197 height 11
type input "3"
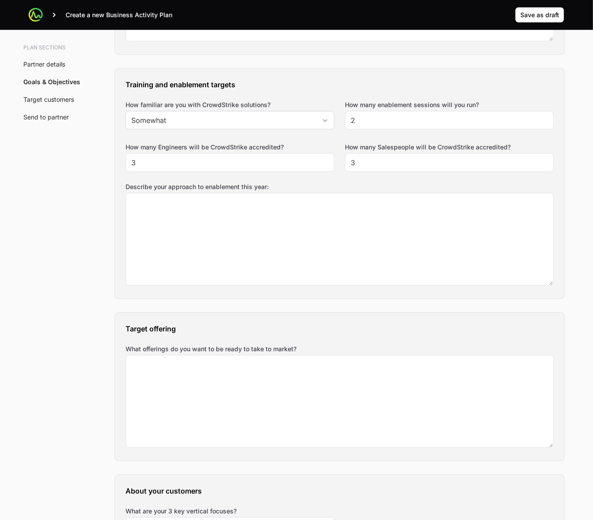
click at [469, 178] on div "Training and enablement targets How familiar are you with CrowdStrike solutions…" at bounding box center [339, 184] width 449 height 230
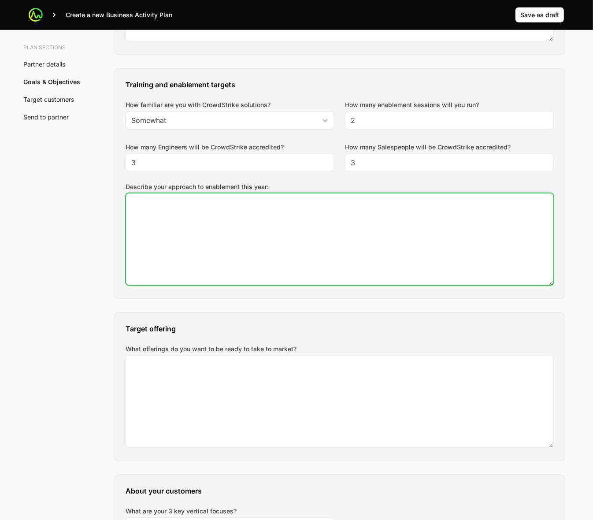
click at [197, 226] on textarea "Describe your approach to enablement this year:" at bounding box center [339, 239] width 427 height 92
click at [144, 226] on textarea "2 training minimum requirement virtual would be best for training [DATE] aftern…" at bounding box center [339, 239] width 427 height 92
click at [139, 224] on textarea "2 training minimum requirement virtual would be best for training [DATE] aftern…" at bounding box center [339, 239] width 427 height 92
type textarea "2 training minimum requirement virtual would be best for training [DATE] aftern…"
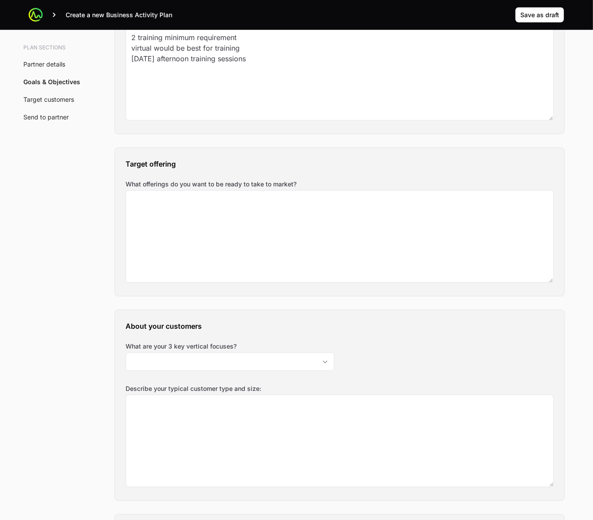
scroll to position [776, 0]
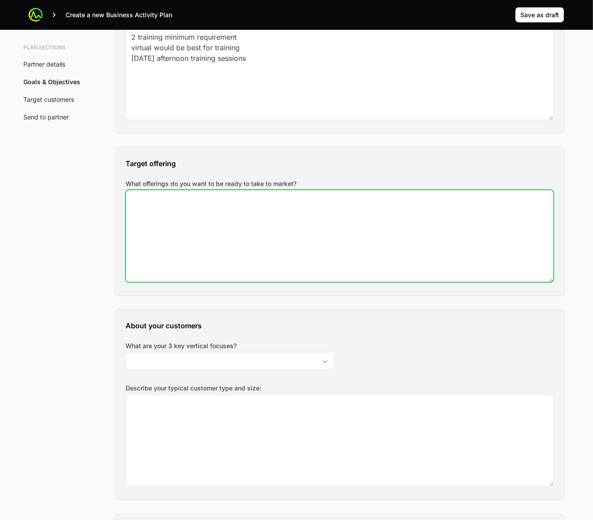
click at [274, 232] on textarea "What offerings do you want to be ready to take to market?" at bounding box center [339, 236] width 427 height 92
click at [253, 216] on textarea "What offerings do you want to be ready to take to market?" at bounding box center [339, 236] width 427 height 92
type textarea "C"
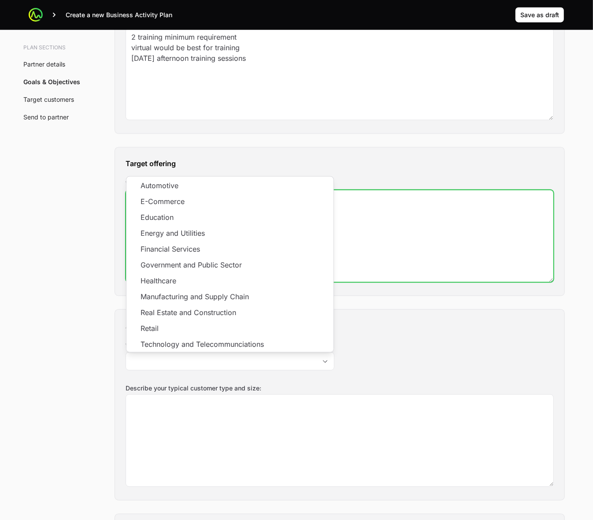
drag, startPoint x: 448, startPoint y: 221, endPoint x: 438, endPoint y: 226, distance: 11.0
click at [448, 221] on textarea "Falcon Complete" at bounding box center [339, 236] width 427 height 92
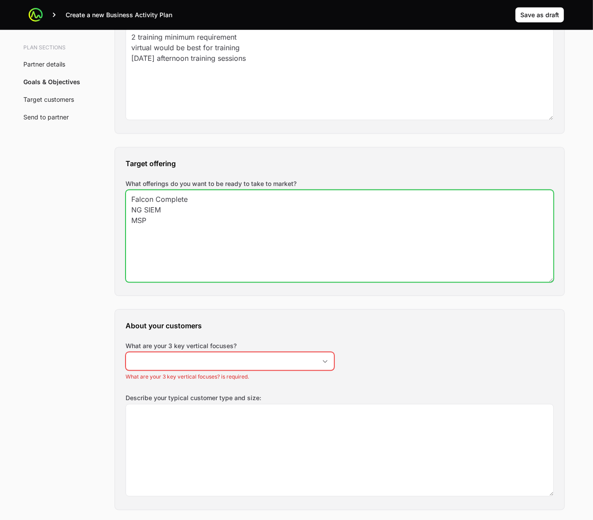
type textarea "Falcon Complete NG SIEM MSP"
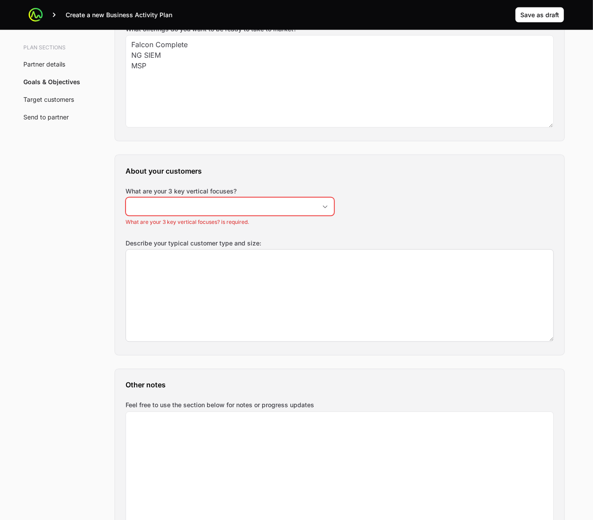
scroll to position [941, 0]
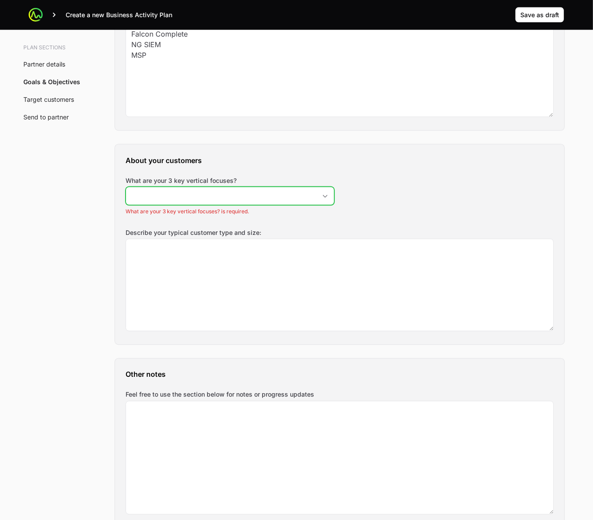
click at [324, 197] on icon "Open" at bounding box center [325, 196] width 7 height 3
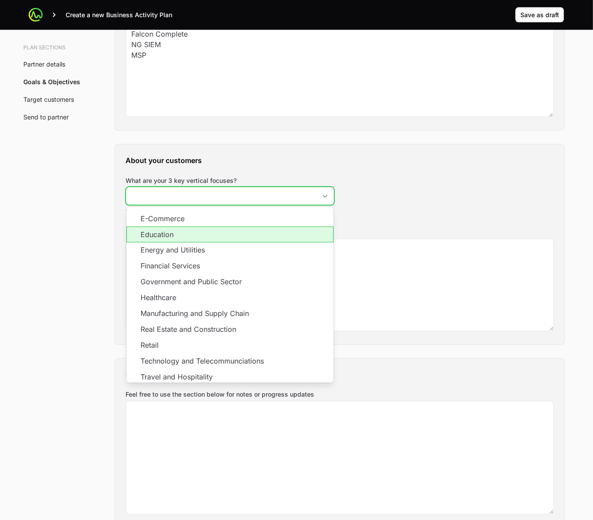
scroll to position [17, 0]
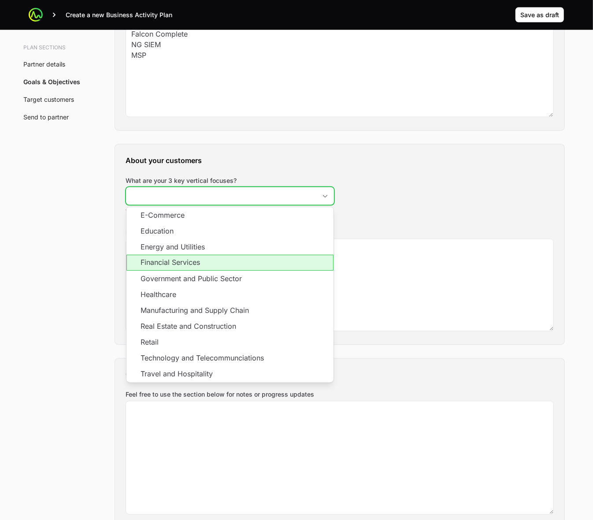
click at [261, 259] on li "Financial Services" at bounding box center [229, 263] width 207 height 16
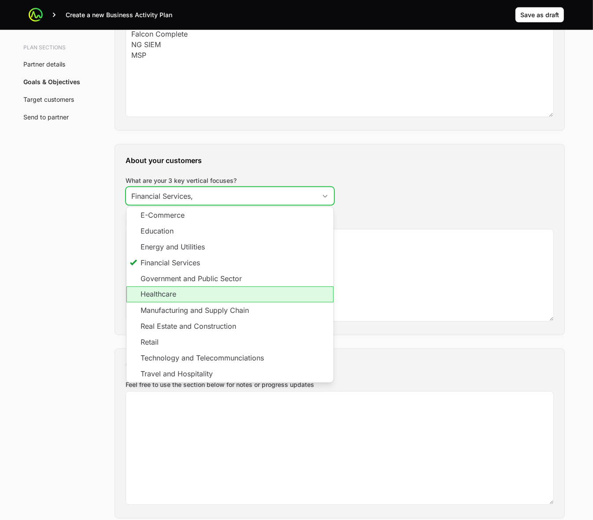
click at [241, 294] on li "Healthcare" at bounding box center [229, 294] width 207 height 16
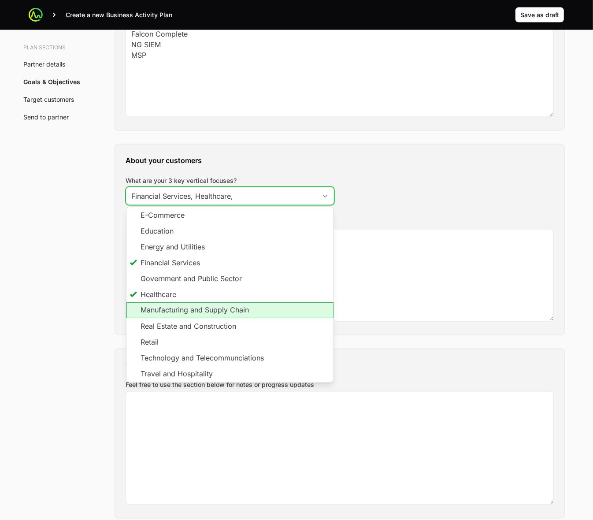
click at [241, 310] on li "Manufacturing and Supply Chain" at bounding box center [229, 310] width 207 height 16
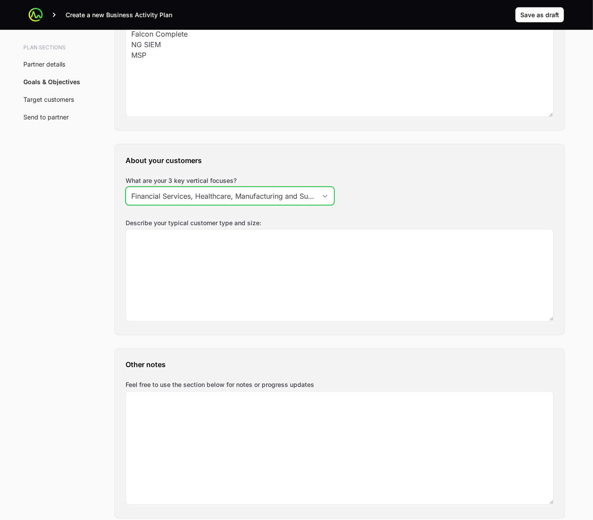
scroll to position [0, 31]
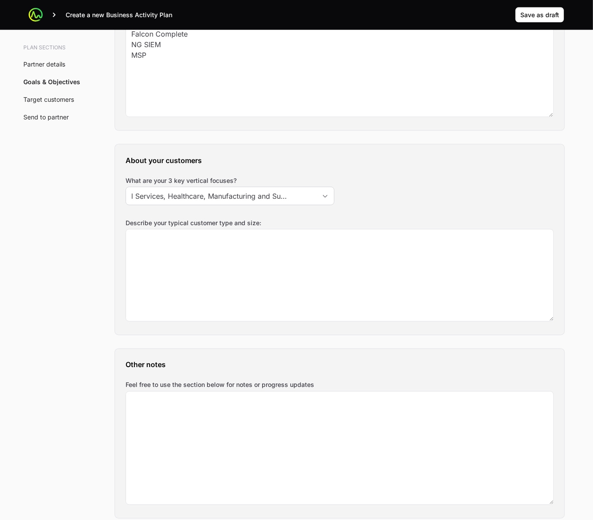
type input "Financial Services, Healthcare, Manufacturing and Supply Chain"
click at [22, 247] on div "Plan sections Partner details Goals & Objectives Target customers Send to partn…" at bounding box center [297, 419] width 564 height 2559
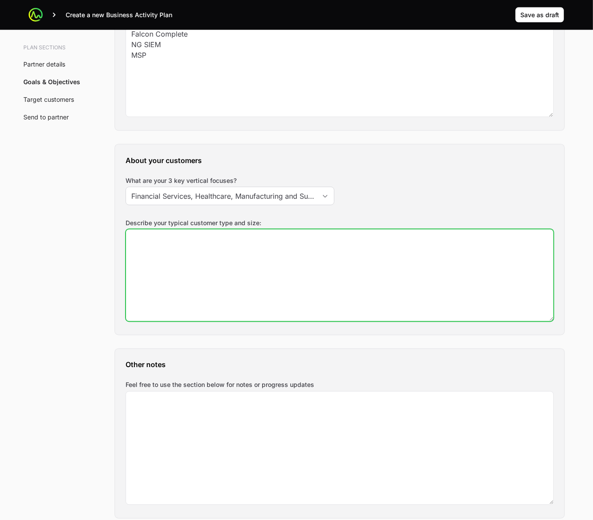
click at [273, 276] on textarea "Describe your typical customer type and size:" at bounding box center [339, 275] width 427 height 92
type textarea "commercial, enterprise"
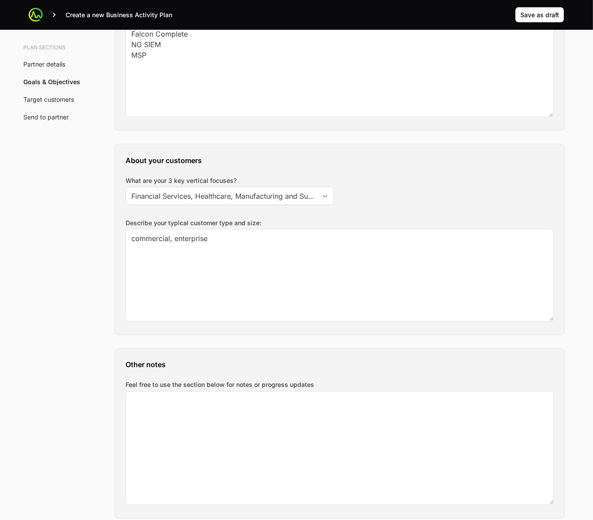
click at [75, 322] on div "Plan sections Partner details Goals & Objectives Target customers Send to partn…" at bounding box center [297, 419] width 564 height 2559
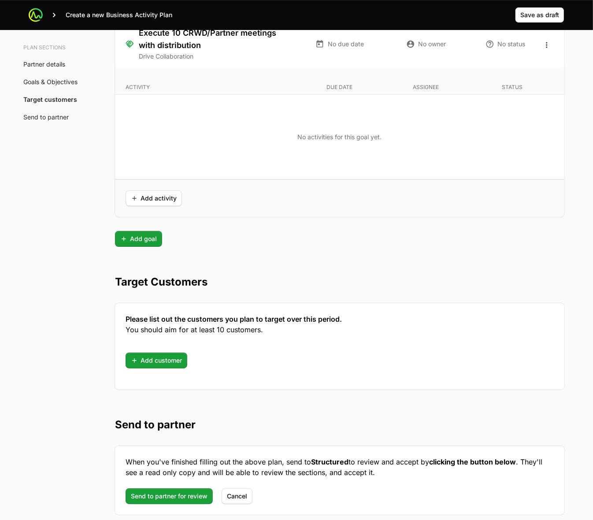
scroll to position [2154, 0]
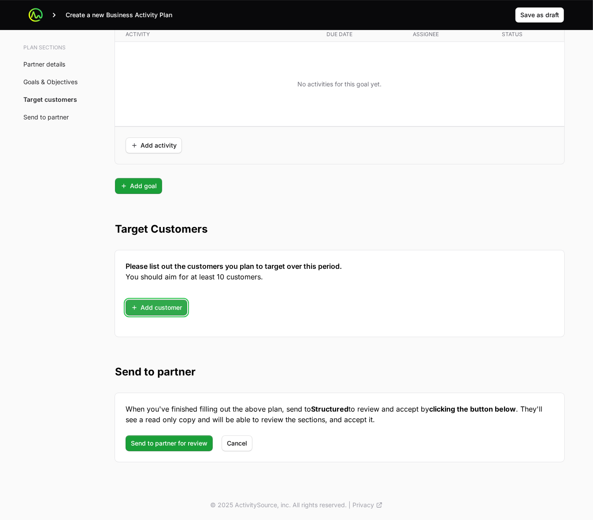
click at [131, 306] on span "Add customer" at bounding box center [156, 307] width 51 height 11
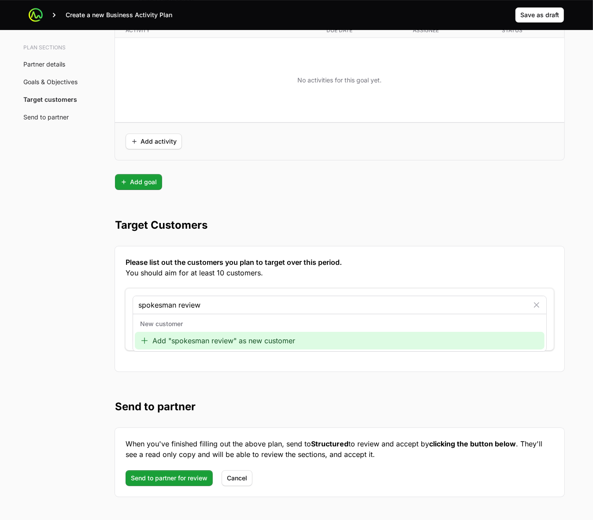
type input "spokesman review"
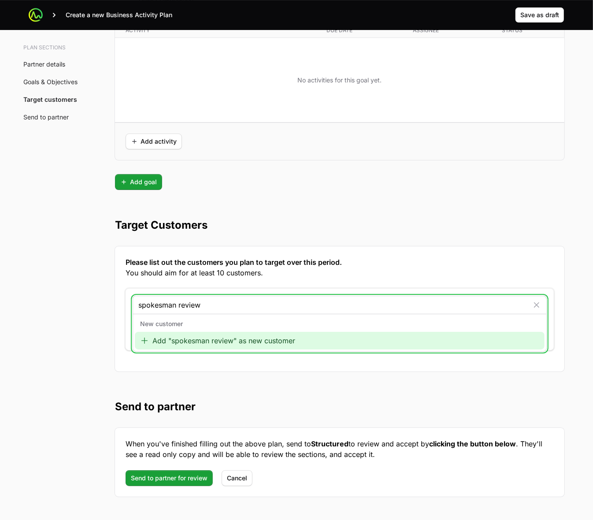
click at [146, 344] on icon at bounding box center [144, 340] width 9 height 9
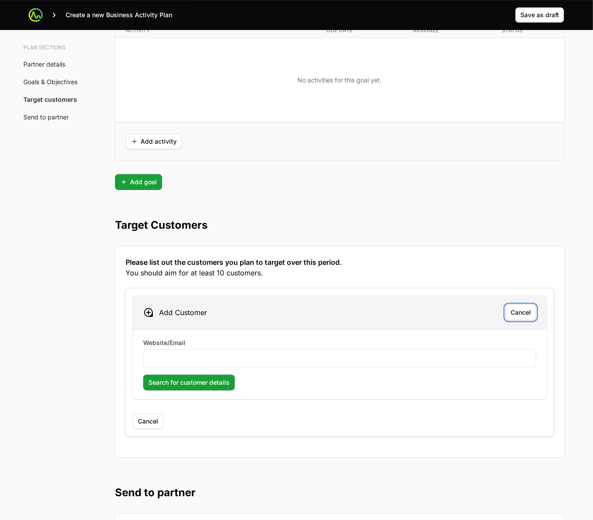
drag, startPoint x: 518, startPoint y: 316, endPoint x: 403, endPoint y: 352, distance: 119.4
click at [517, 317] on span "Cancel" at bounding box center [521, 312] width 20 height 11
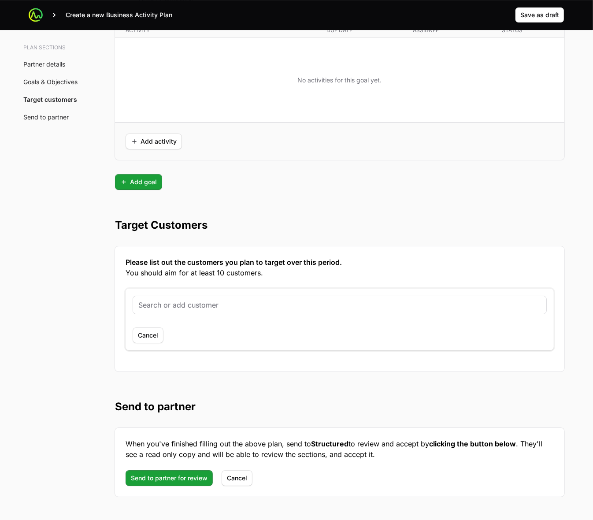
click at [227, 307] on input "text" at bounding box center [339, 305] width 403 height 11
type input "gesa credit union"
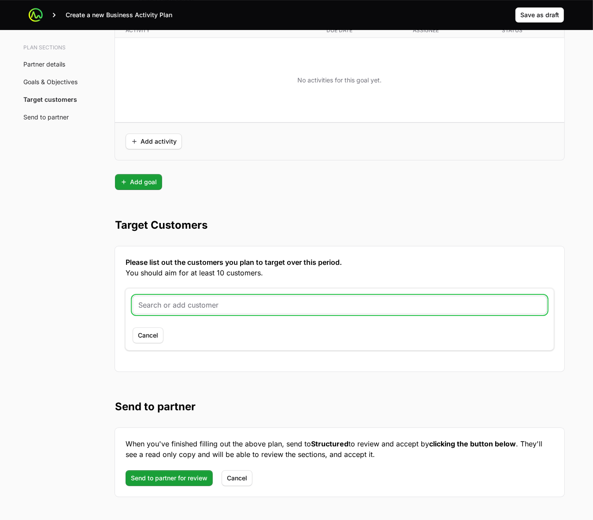
click at [197, 306] on input "text" at bounding box center [339, 305] width 403 height 11
click at [170, 305] on input "text" at bounding box center [339, 305] width 403 height 11
type input "f"
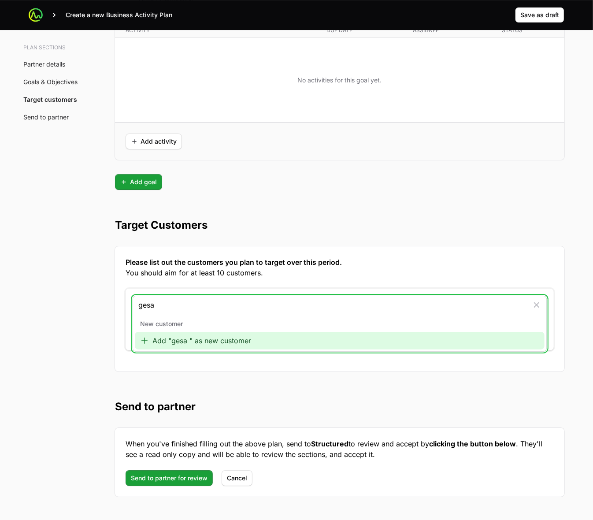
type input "gesa"
click at [143, 343] on icon at bounding box center [144, 340] width 9 height 9
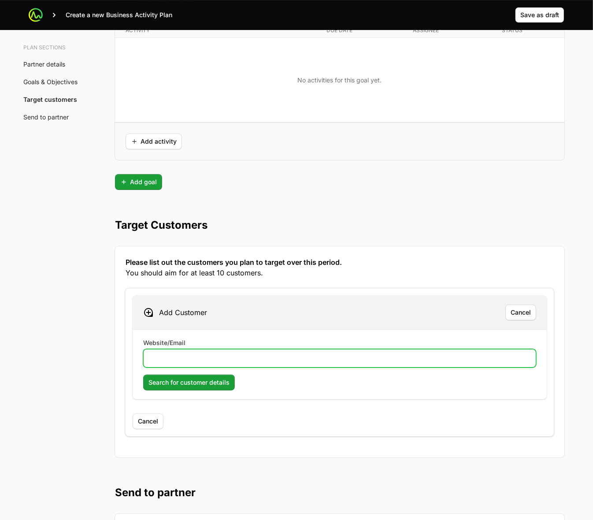
click at [238, 360] on input "Website/Email" at bounding box center [339, 358] width 381 height 11
paste input "[URL][DOMAIN_NAME]"
type input "[URL][DOMAIN_NAME]"
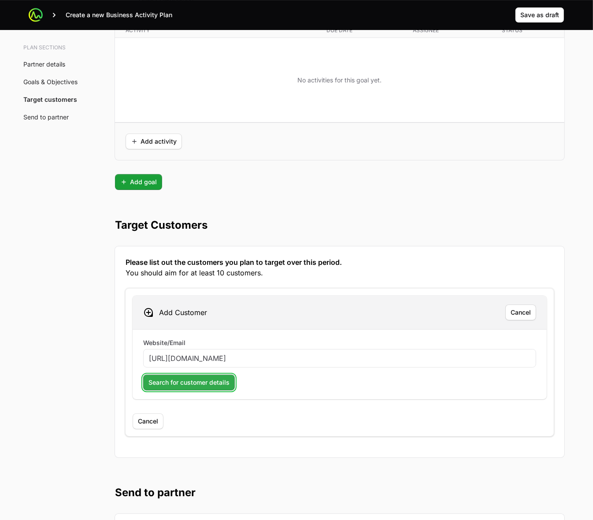
click at [178, 388] on span "Search for customer details" at bounding box center [188, 382] width 81 height 11
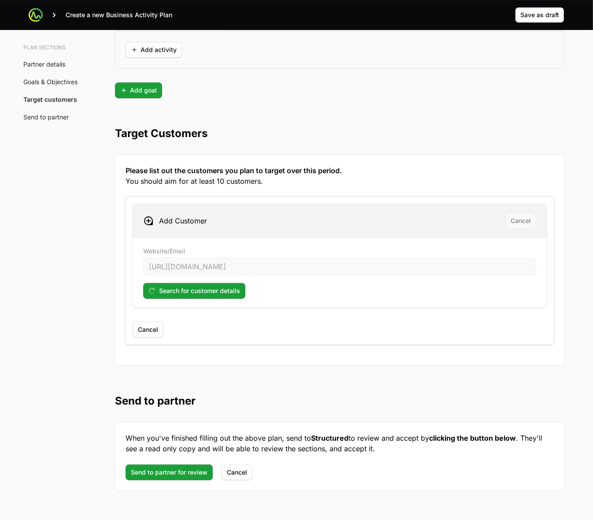
scroll to position [2264, 0]
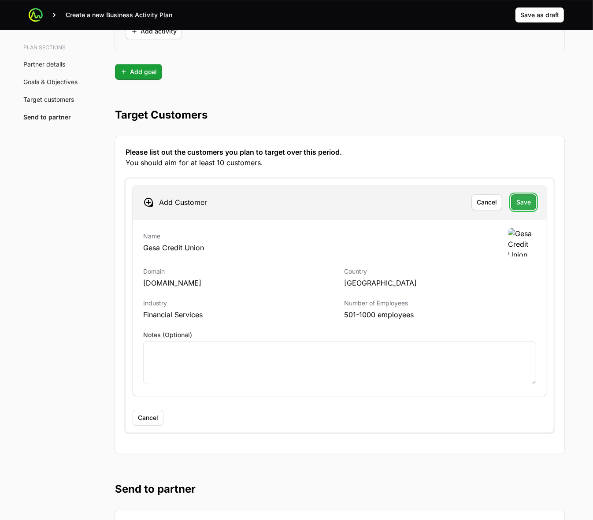
click at [518, 204] on span "Save" at bounding box center [523, 202] width 15 height 11
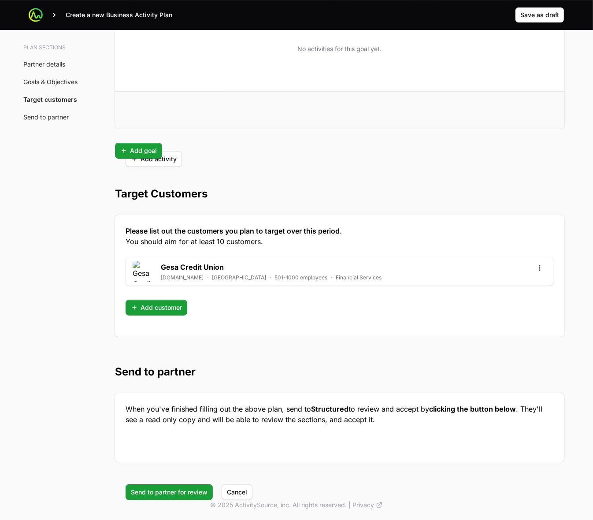
scroll to position [2189, 0]
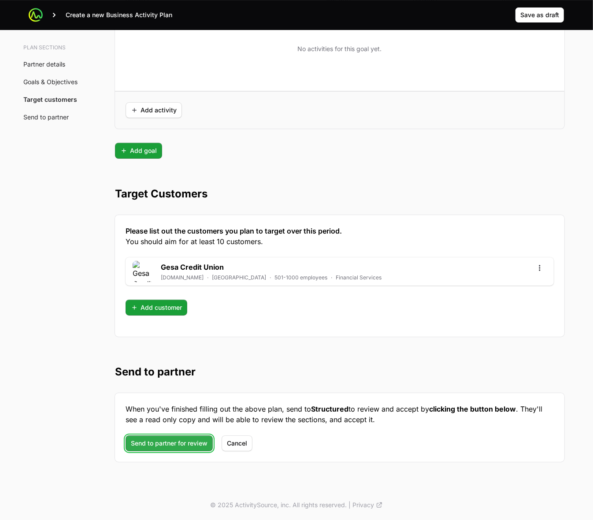
click at [173, 440] on span "Send to partner for review" at bounding box center [169, 443] width 77 height 11
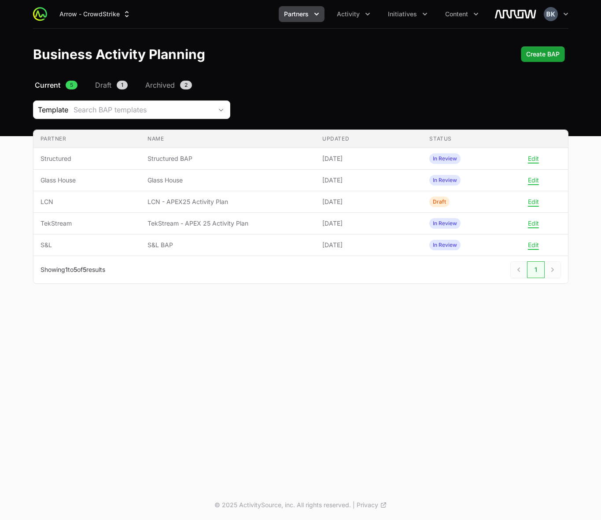
click at [318, 16] on icon "Partners menu" at bounding box center [316, 14] width 9 height 9
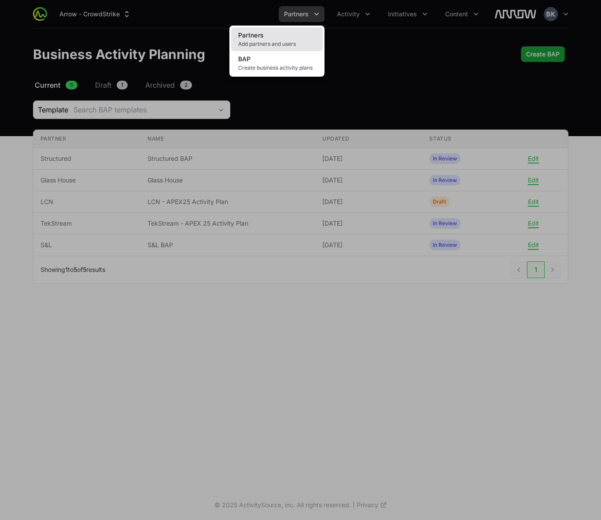
click at [301, 34] on link "Partners Add partners and users" at bounding box center [277, 39] width 92 height 24
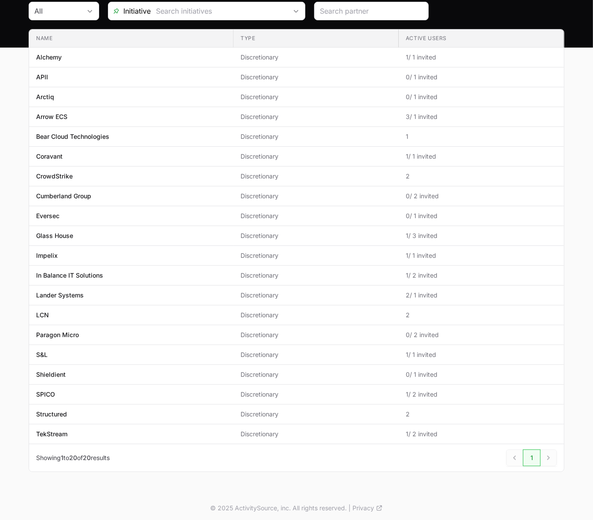
scroll to position [95, 0]
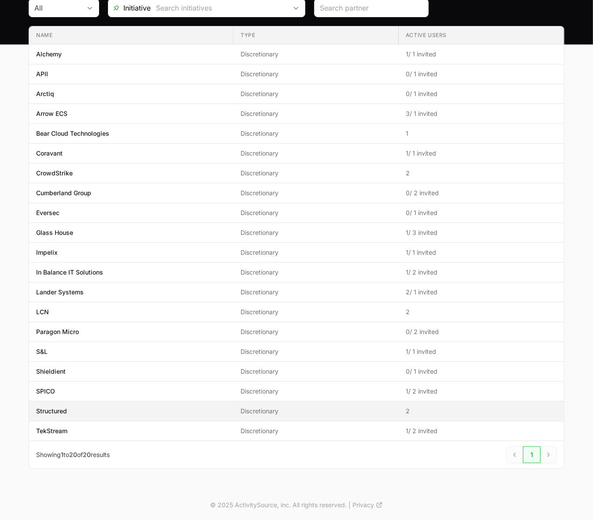
click at [45, 409] on p "Structured" at bounding box center [51, 411] width 31 height 9
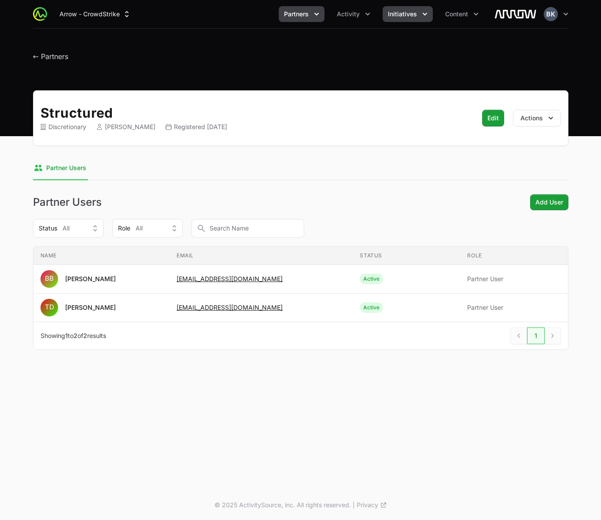
click at [403, 15] on span "Initiatives" at bounding box center [402, 14] width 29 height 9
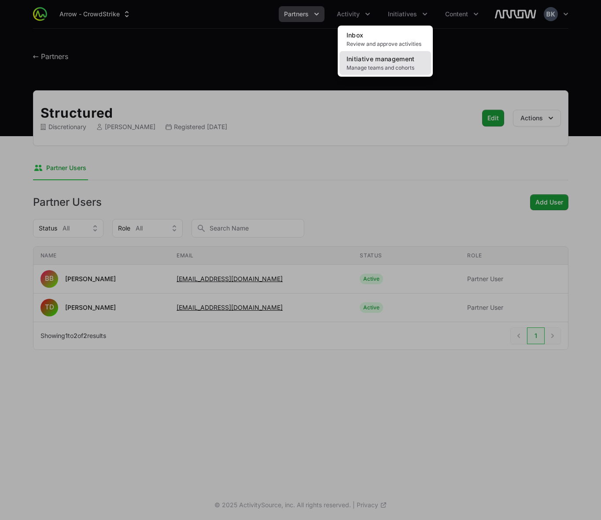
click at [388, 62] on span "Initiative management" at bounding box center [381, 58] width 68 height 7
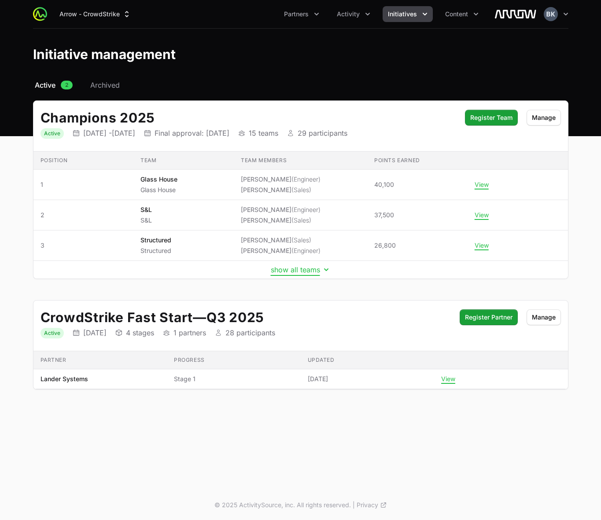
click at [304, 270] on button "show all teams" at bounding box center [301, 269] width 60 height 9
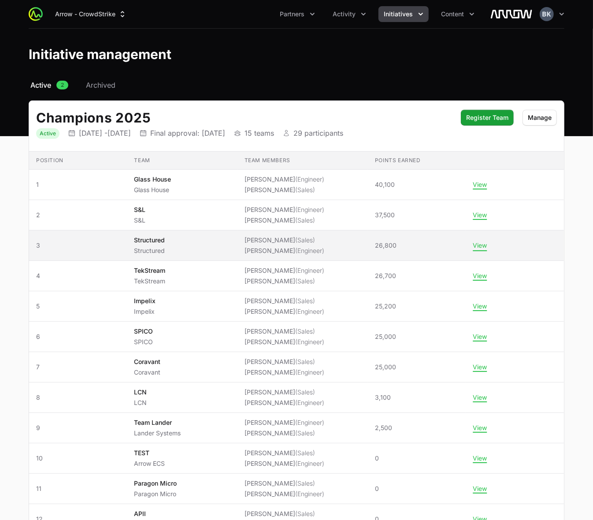
click at [487, 247] on button "View" at bounding box center [480, 245] width 14 height 8
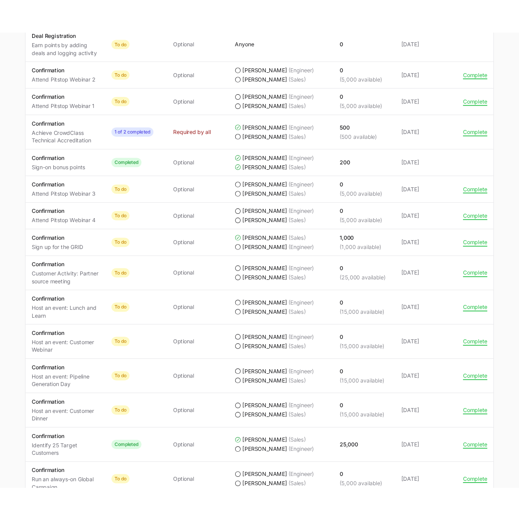
scroll to position [606, 0]
